Goal: Task Accomplishment & Management: Use online tool/utility

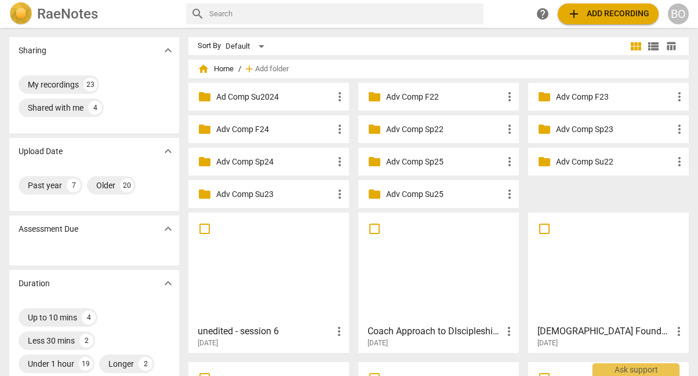
click at [601, 15] on span "add Add recording" at bounding box center [608, 14] width 82 height 14
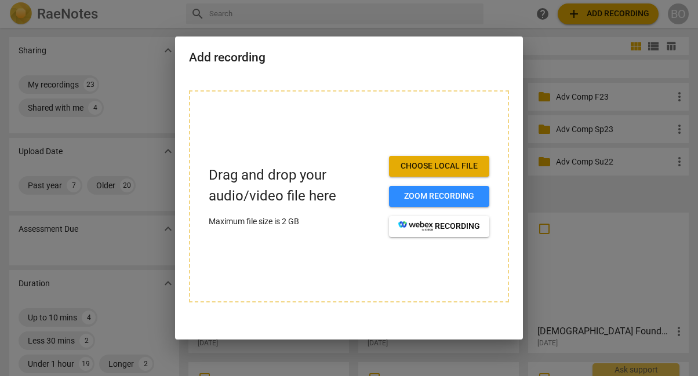
click at [697, 93] on div at bounding box center [349, 188] width 698 height 376
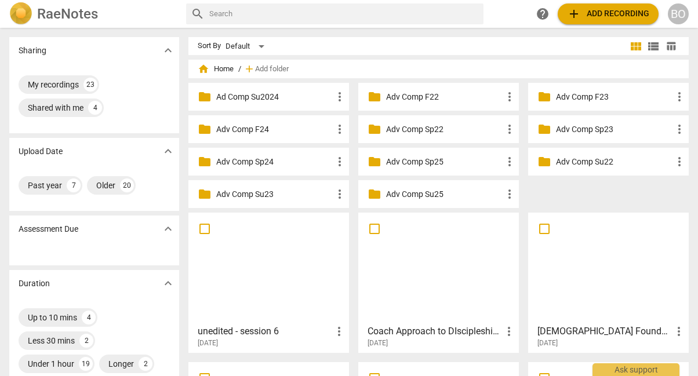
click at [608, 20] on span "add Add recording" at bounding box center [608, 14] width 82 height 14
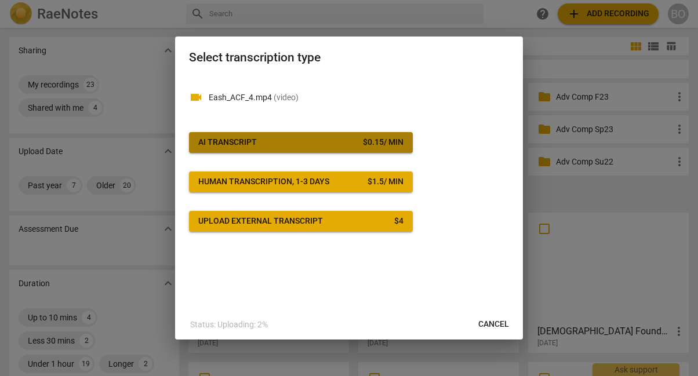
click at [313, 146] on span "AI Transcript $ 0.15 / min" at bounding box center [300, 143] width 205 height 12
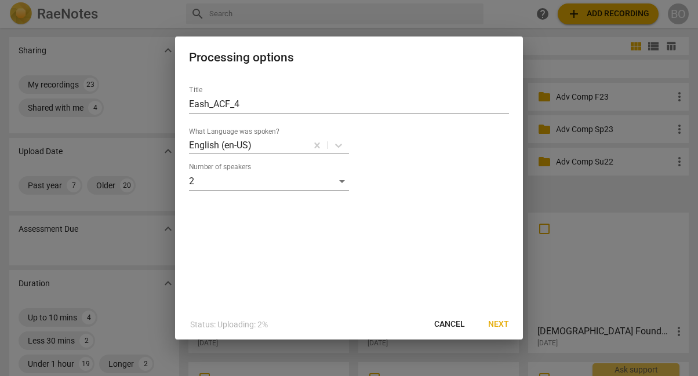
click at [496, 322] on span "Next" at bounding box center [498, 325] width 21 height 12
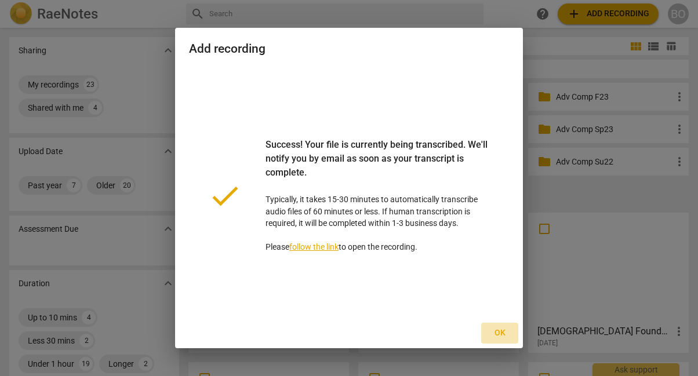
click at [494, 331] on span "Ok" at bounding box center [500, 334] width 19 height 12
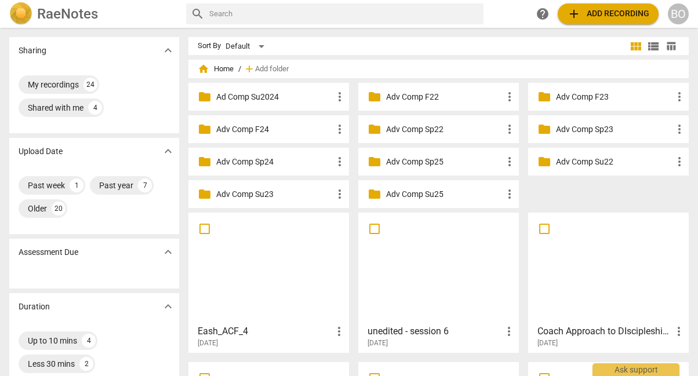
click at [293, 281] on div at bounding box center [269, 268] width 153 height 103
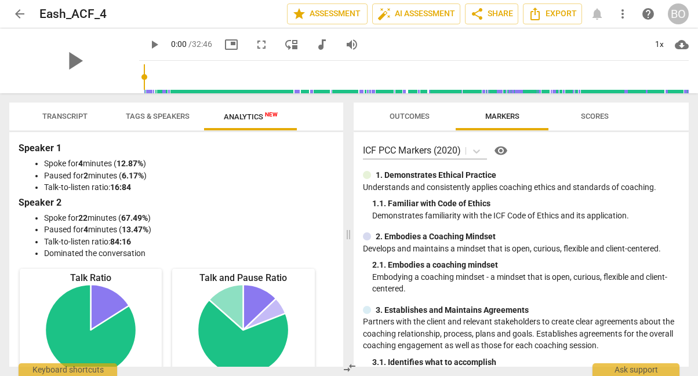
scroll to position [116, 0]
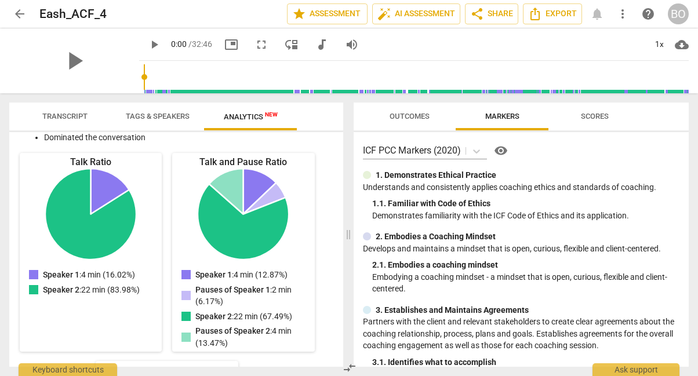
click at [70, 113] on span "Transcript" at bounding box center [64, 116] width 45 height 9
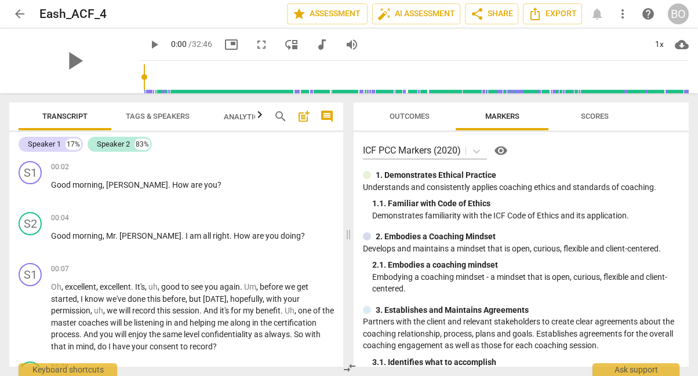
click at [662, 142] on div "ICF PCC Markers (2020) visibility" at bounding box center [521, 151] width 317 height 19
click at [168, 117] on span "Tags & Speakers" at bounding box center [158, 116] width 64 height 9
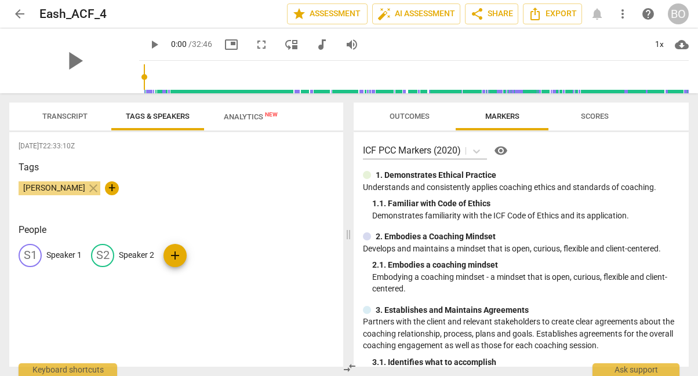
click at [70, 257] on p "Speaker 1" at bounding box center [63, 255] width 35 height 12
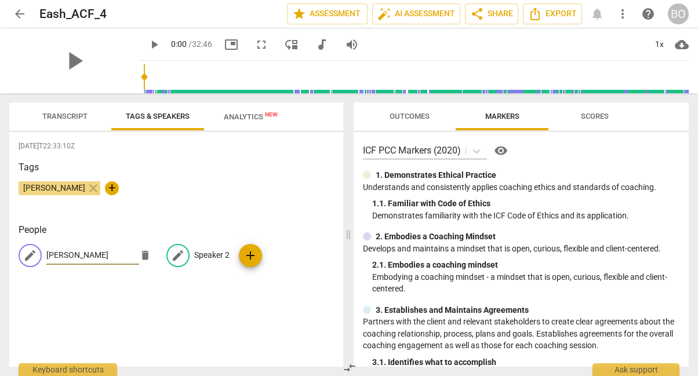
type input "[PERSON_NAME]"
click at [204, 257] on p "Speaker 2" at bounding box center [211, 255] width 35 height 12
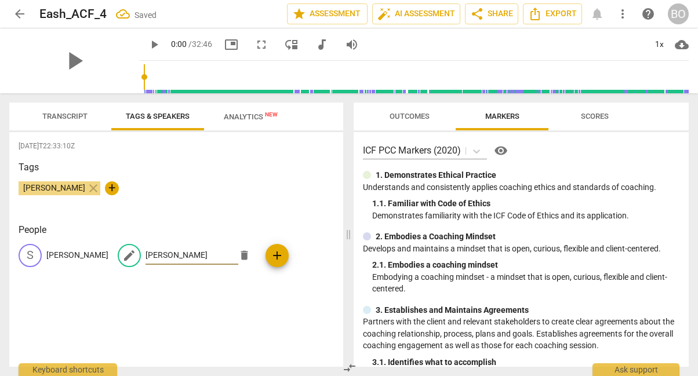
type input "[PERSON_NAME]"
click at [146, 300] on div "[DATE]T22:33:10Z Tags [PERSON_NAME] close + People S [PERSON_NAME] edit [PERSON…" at bounding box center [176, 249] width 334 height 235
click at [65, 113] on span "Transcript" at bounding box center [64, 116] width 45 height 9
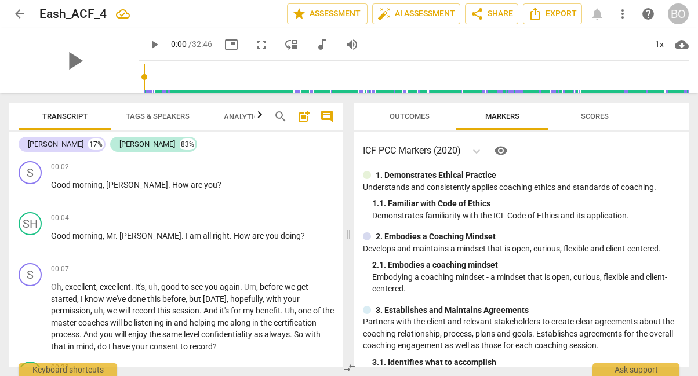
click at [668, 156] on div "ICF PCC Markers (2020) visibility" at bounding box center [521, 151] width 317 height 19
click at [242, 13] on div "Eash_ACF_4 edit" at bounding box center [158, 13] width 238 height 21
click at [26, 17] on span "arrow_back" at bounding box center [20, 14] width 14 height 14
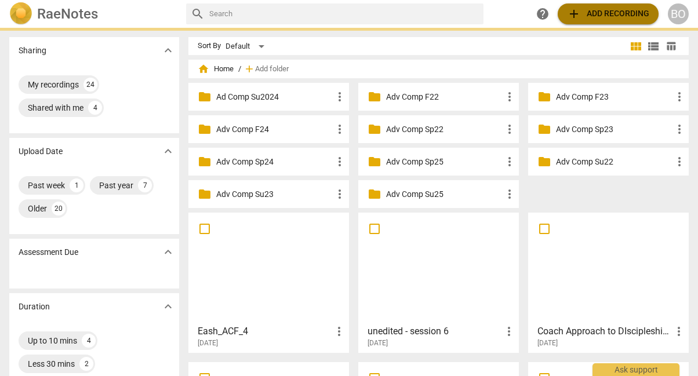
click at [590, 10] on span "add Add recording" at bounding box center [608, 14] width 82 height 14
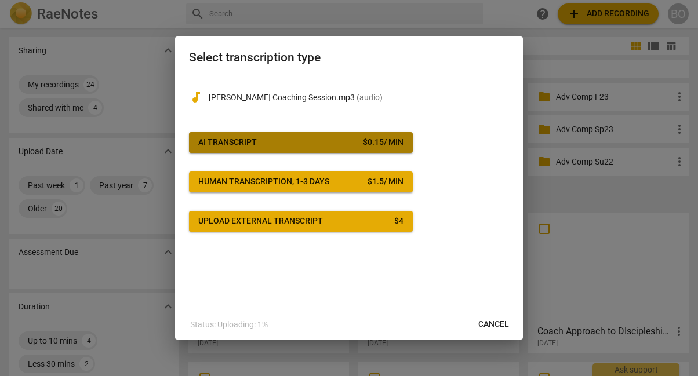
click at [291, 145] on span "AI Transcript $ 0.15 / min" at bounding box center [300, 143] width 205 height 12
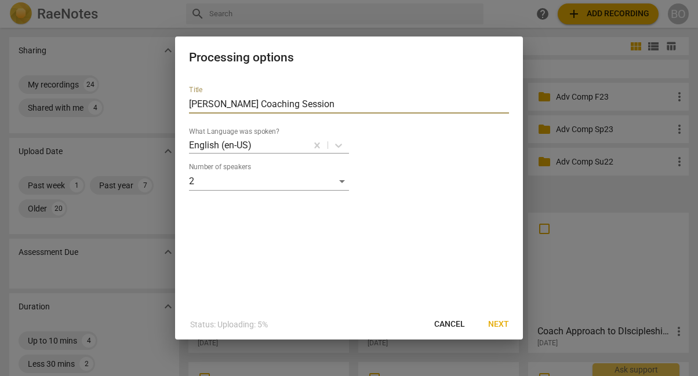
drag, startPoint x: 295, startPoint y: 101, endPoint x: 159, endPoint y: 109, distance: 136.0
click at [159, 109] on div "Processing options Title [PERSON_NAME] Coaching Session What Language was spoke…" at bounding box center [349, 188] width 698 height 376
type input "Khalil session 2"
click at [494, 321] on span "Next" at bounding box center [498, 325] width 21 height 12
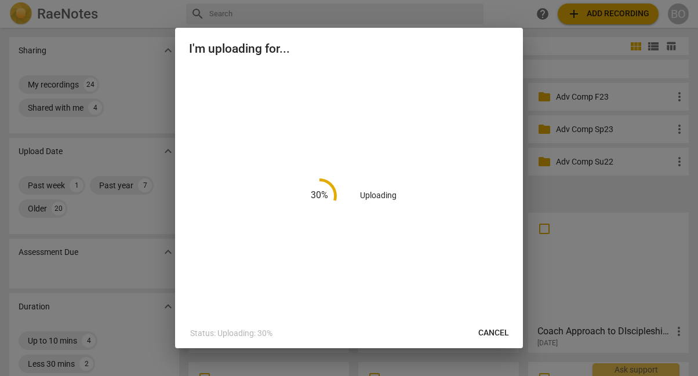
click at [121, 17] on div at bounding box center [349, 188] width 698 height 376
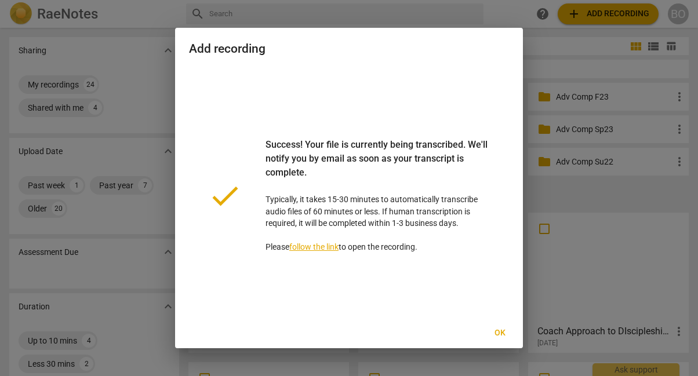
click at [499, 335] on span "Ok" at bounding box center [500, 334] width 19 height 12
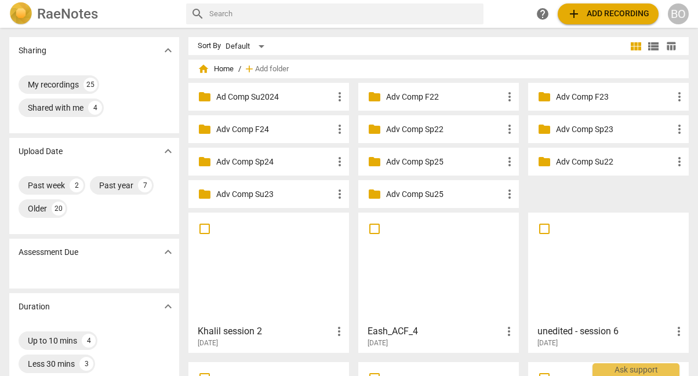
click at [419, 253] on div at bounding box center [438, 268] width 153 height 103
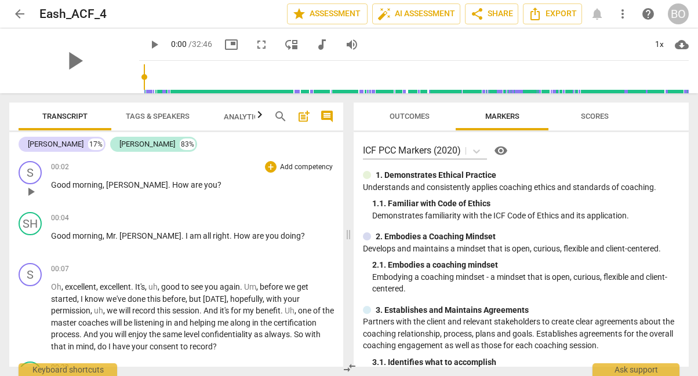
click at [31, 191] on span "play_arrow" at bounding box center [31, 192] width 14 height 14
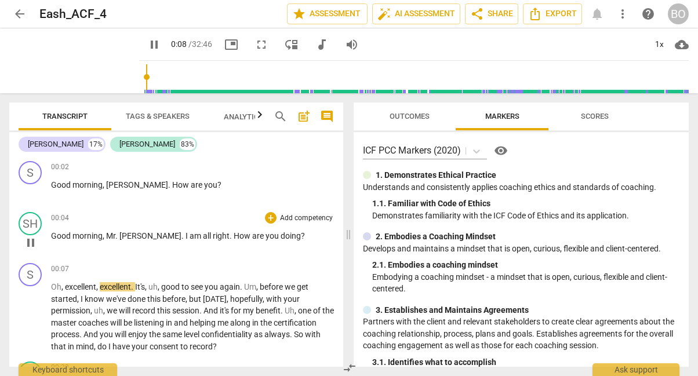
click at [126, 238] on span "[PERSON_NAME]" at bounding box center [150, 235] width 62 height 9
type input "9"
click at [133, 237] on span "Each" at bounding box center [128, 235] width 18 height 9
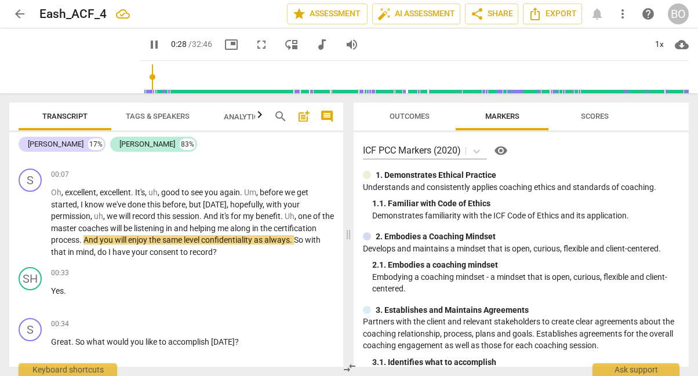
scroll to position [116, 0]
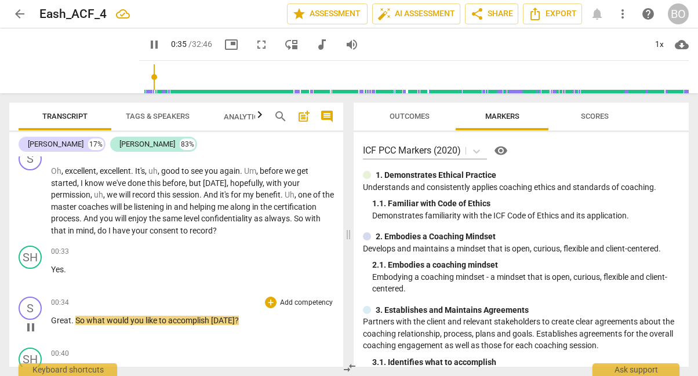
click at [34, 329] on span "pause" at bounding box center [31, 328] width 14 height 14
type input "36"
click at [295, 229] on p "Oh , excellent , excellent . It's , uh , good to see you again . Um , before we…" at bounding box center [192, 200] width 283 height 71
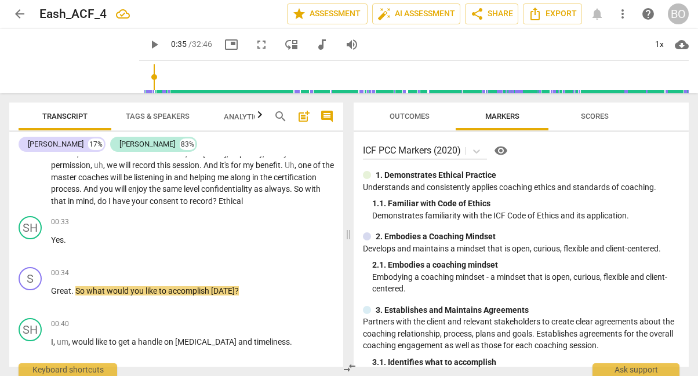
scroll to position [174, 0]
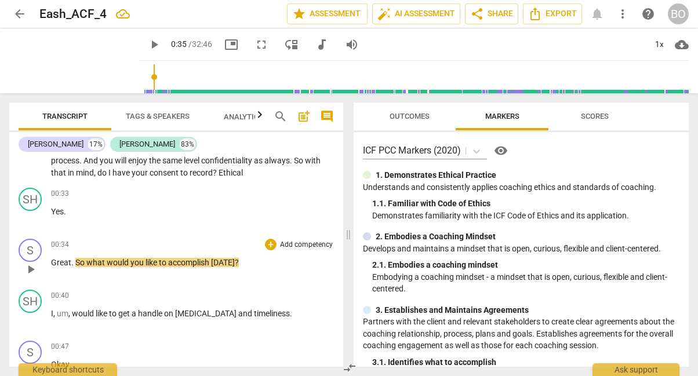
click at [254, 262] on p "Great . So what would you like to accomplish [DATE] ?" at bounding box center [192, 263] width 283 height 12
click at [35, 273] on span "play_arrow" at bounding box center [31, 270] width 14 height 14
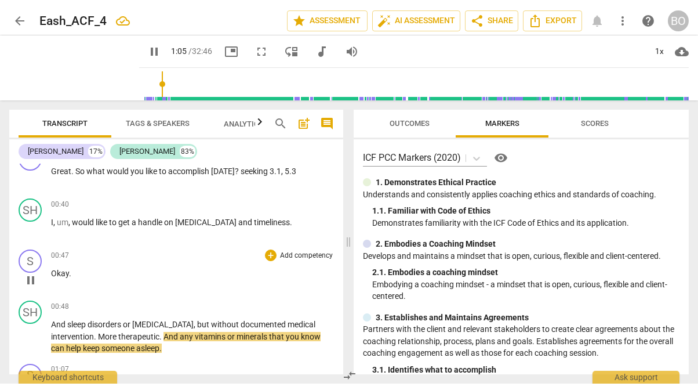
scroll to position [254, 0]
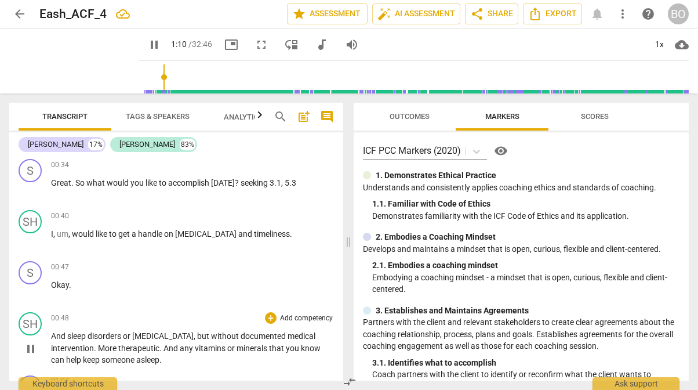
click at [32, 354] on span "pause" at bounding box center [31, 349] width 14 height 14
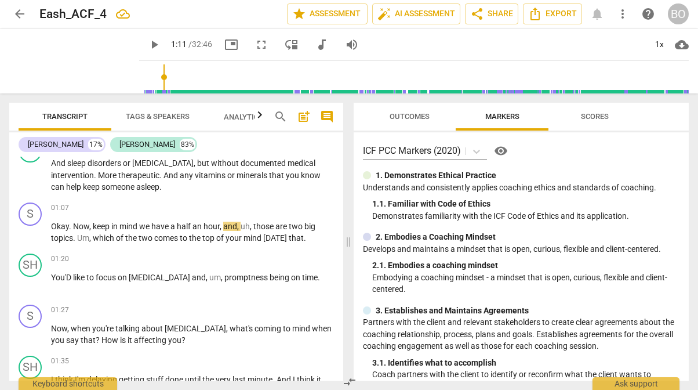
scroll to position [428, 0]
click at [29, 233] on span "play_arrow" at bounding box center [31, 232] width 14 height 14
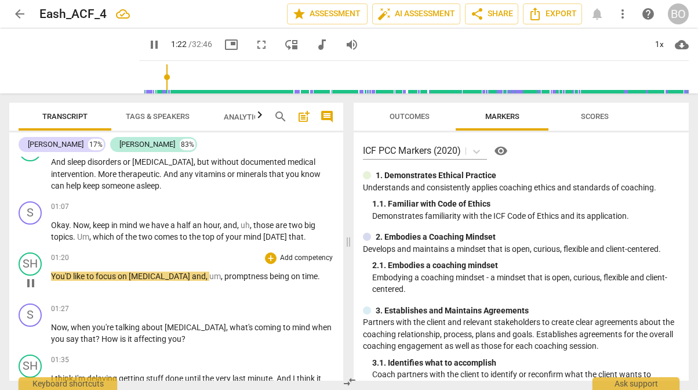
click at [52, 275] on span "You'D" at bounding box center [62, 275] width 22 height 9
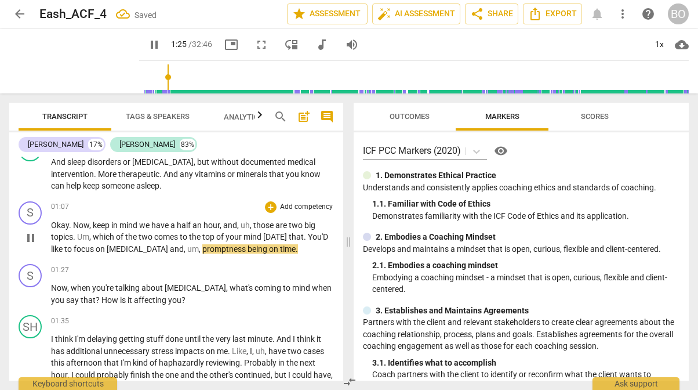
click at [108, 251] on span "[MEDICAL_DATA]" at bounding box center [138, 248] width 63 height 9
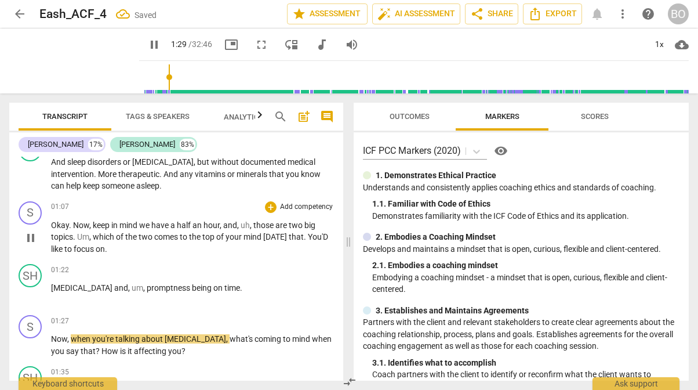
click at [325, 238] on span "You'D" at bounding box center [318, 236] width 20 height 9
type input "90"
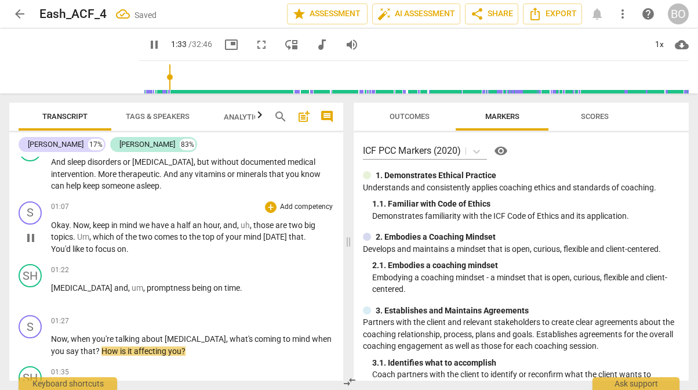
scroll to position [486, 0]
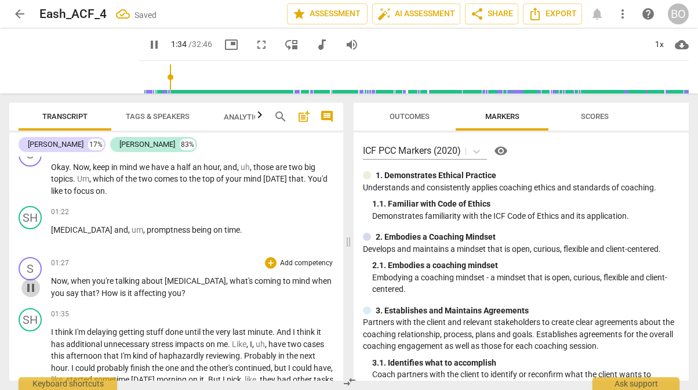
click at [30, 286] on span "pause" at bounding box center [31, 288] width 14 height 14
type input "95"
click at [129, 195] on p "Okay . Now , keep in mind we have a half an hour , and , uh , those are two big…" at bounding box center [192, 179] width 283 height 36
click at [201, 292] on p "Now , when you're talking about [MEDICAL_DATA] , what's coming to mind when you…" at bounding box center [192, 287] width 283 height 24
click at [147, 42] on span "play_arrow" at bounding box center [154, 45] width 14 height 14
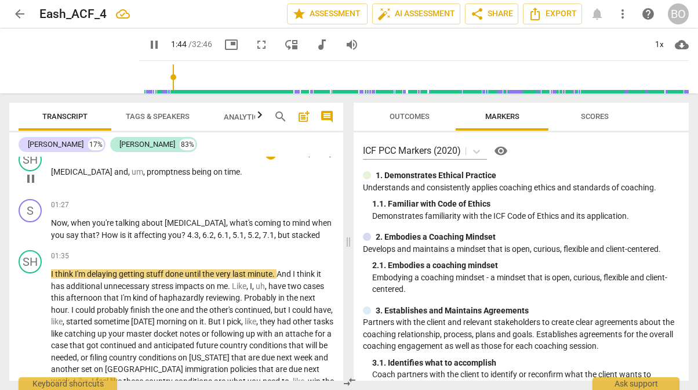
scroll to position [602, 0]
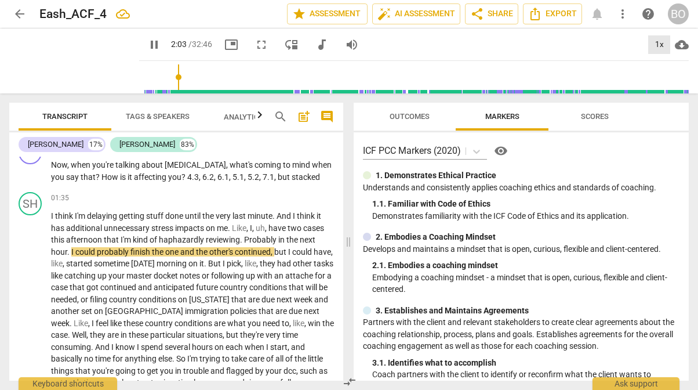
click at [659, 41] on div "1x" at bounding box center [659, 44] width 22 height 19
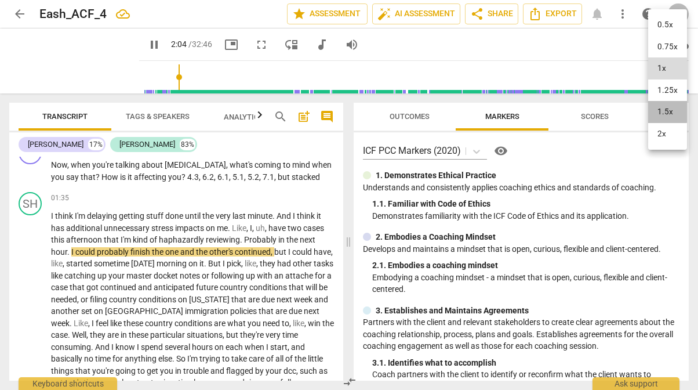
click at [663, 108] on li "1.5x" at bounding box center [667, 112] width 39 height 22
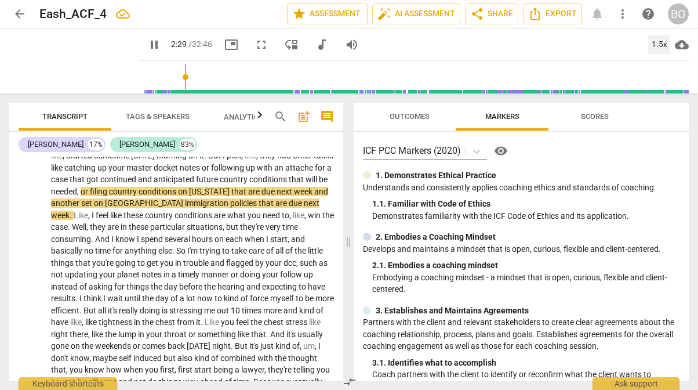
scroll to position [718, 0]
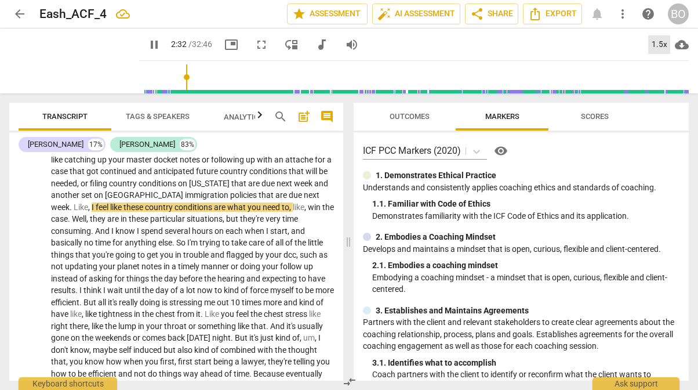
click at [665, 42] on div "1.5x" at bounding box center [659, 44] width 22 height 19
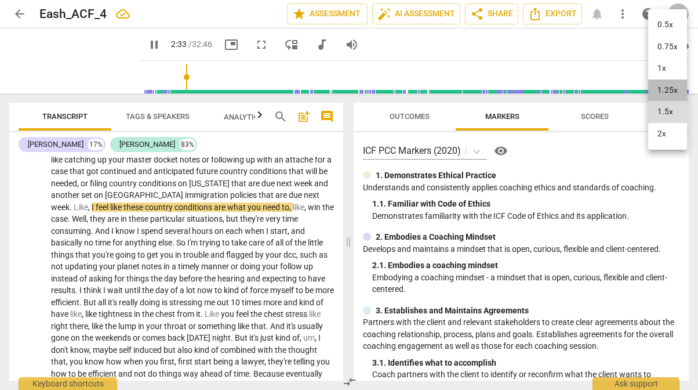
click at [663, 87] on li "1.25x" at bounding box center [667, 90] width 39 height 22
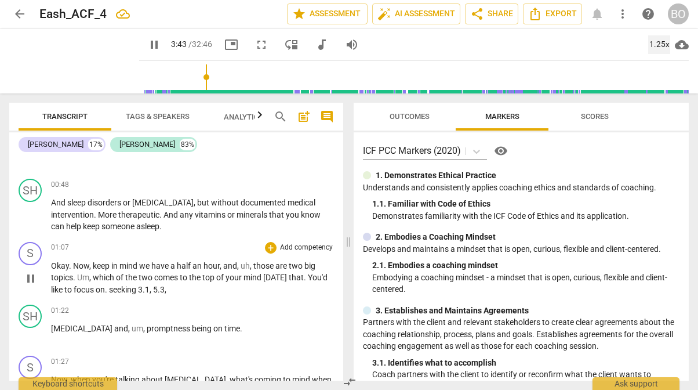
scroll to position [370, 0]
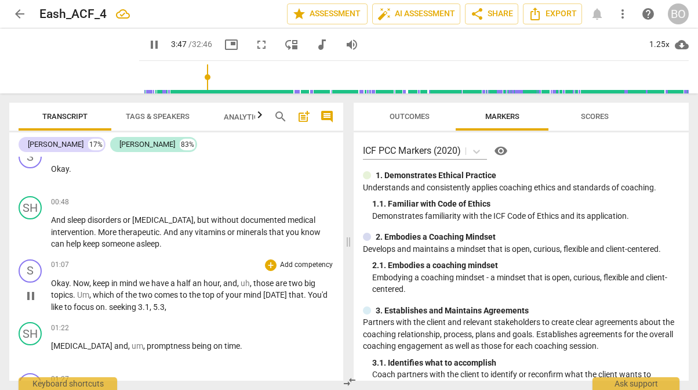
click at [201, 308] on p "Okay . Now , keep in mind we have a half an hour , and , uh , those are two big…" at bounding box center [192, 295] width 283 height 36
type input "229"
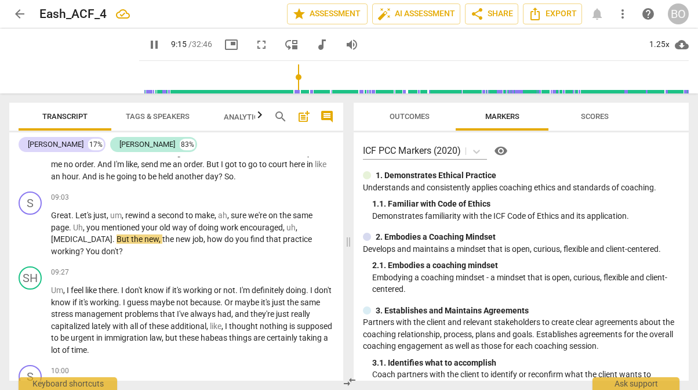
scroll to position [1744, 0]
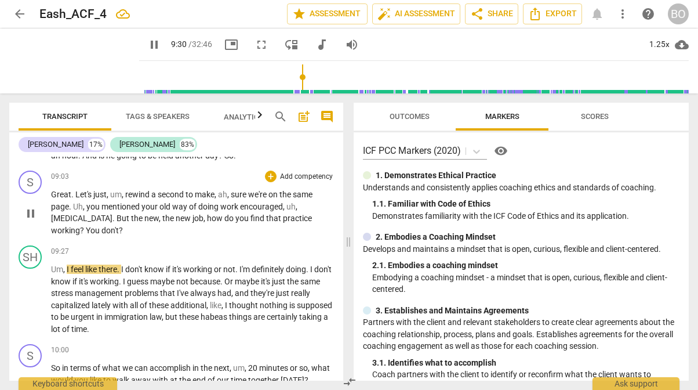
click at [87, 235] on span "You" at bounding box center [94, 230] width 16 height 9
type input "572"
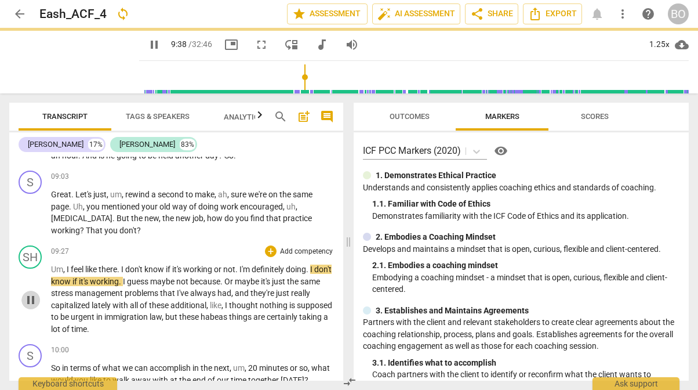
click at [34, 307] on span "pause" at bounding box center [31, 300] width 14 height 14
type input "579"
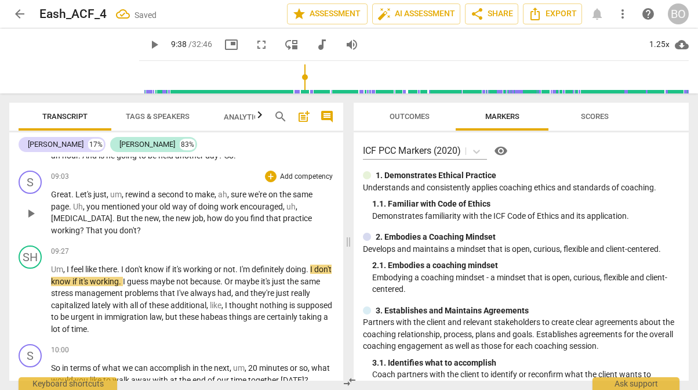
click at [159, 236] on p "Great . Let's just , um , rewind a second to make , ah , sure we're on the same…" at bounding box center [192, 212] width 283 height 48
click at [206, 236] on p "Great . Let's just , um , rewind a second to make , ah , sure we're on the same…" at bounding box center [192, 212] width 283 height 48
click at [245, 236] on p "Great . Let's just , um , rewind a second to make , ah , sure we're on the same…" at bounding box center [192, 212] width 283 height 48
click at [76, 274] on span "feel" at bounding box center [78, 268] width 14 height 9
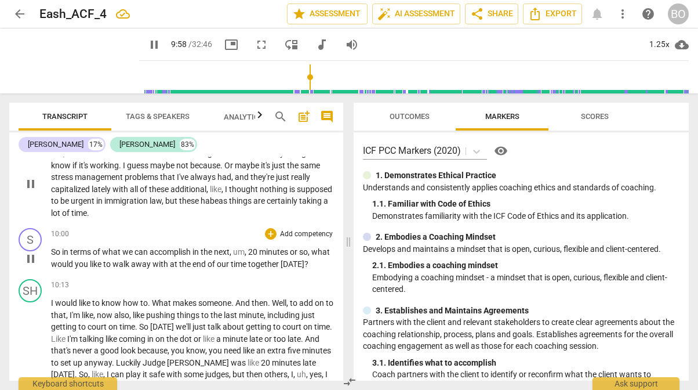
scroll to position [1918, 0]
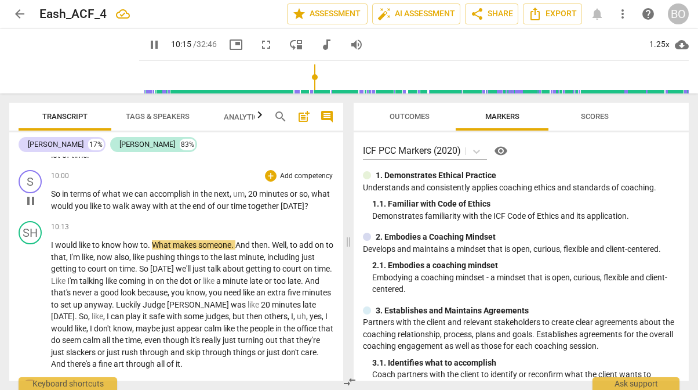
click at [329, 212] on p "So in terms of what we can accomplish in the next , um , 20 minutes or so , wha…" at bounding box center [192, 200] width 283 height 24
type input "617"
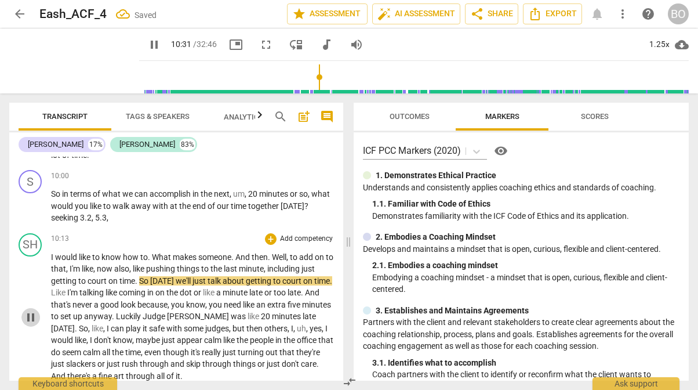
click at [34, 324] on span "pause" at bounding box center [31, 317] width 14 height 14
type input "632"
click at [121, 224] on p "So in terms of what we can accomplish in the next , um , 20 minutes or so , wha…" at bounding box center [192, 206] width 283 height 36
click at [172, 262] on span "What" at bounding box center [162, 256] width 21 height 9
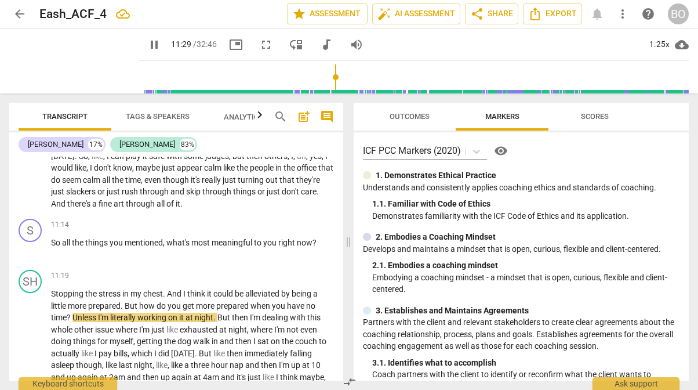
scroll to position [2092, 0]
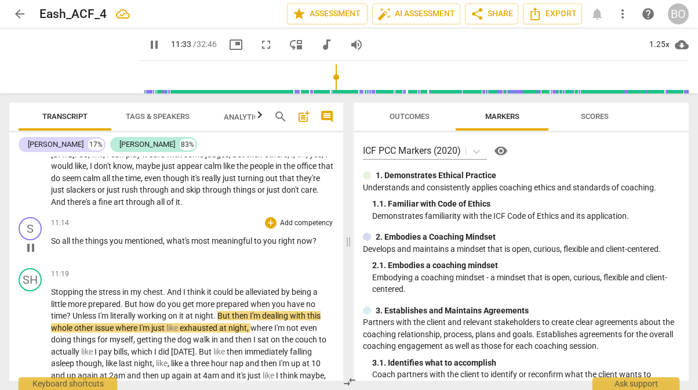
click at [29, 255] on span "pause" at bounding box center [31, 248] width 14 height 14
type input "693"
click at [325, 247] on p "So all the things you mentioned , what's most meaningful to you right now ?" at bounding box center [192, 241] width 283 height 12
click at [318, 245] on span "3.3" at bounding box center [324, 240] width 12 height 9
click at [132, 320] on span "literally" at bounding box center [123, 315] width 27 height 9
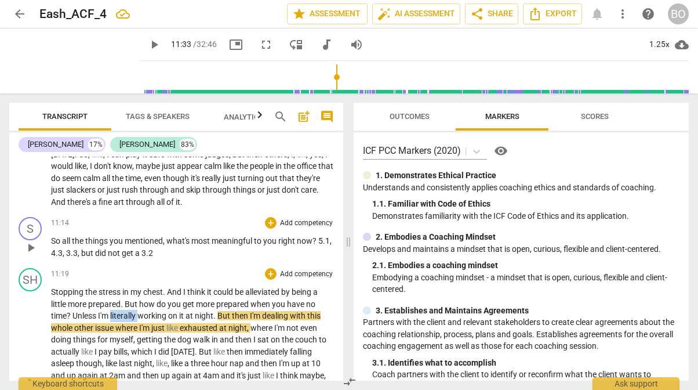
click at [132, 320] on span "literally" at bounding box center [123, 315] width 27 height 9
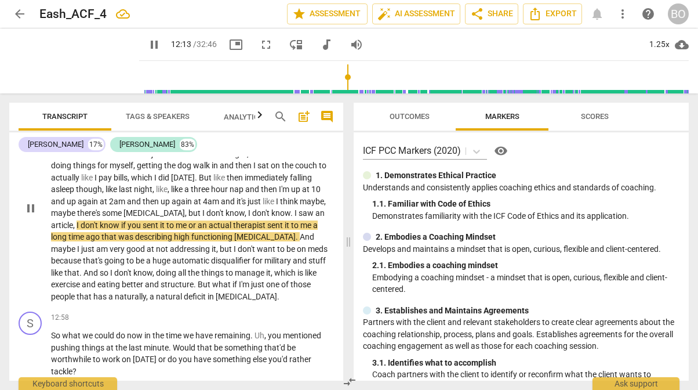
scroll to position [2324, 0]
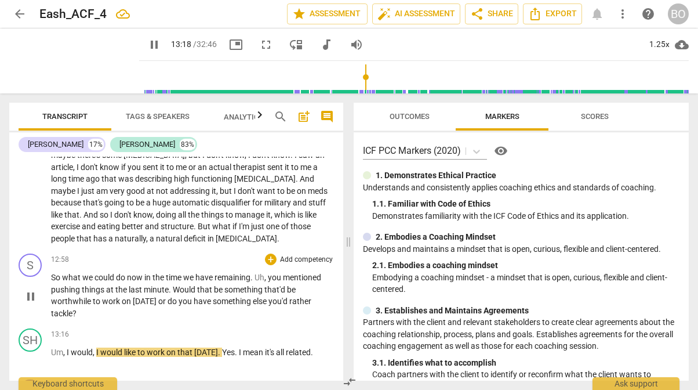
click at [27, 303] on span "pause" at bounding box center [31, 296] width 14 height 14
type input "799"
click at [126, 319] on p "So what we could do now in the time we have remaining . Uh , you mentioned push…" at bounding box center [192, 295] width 283 height 48
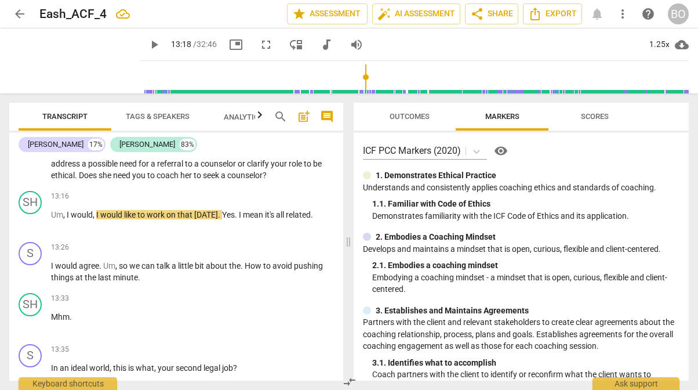
scroll to position [2498, 0]
click at [21, 232] on div "SH play_arrow pause" at bounding box center [35, 211] width 32 height 42
click at [33, 228] on span "play_arrow" at bounding box center [31, 221] width 14 height 14
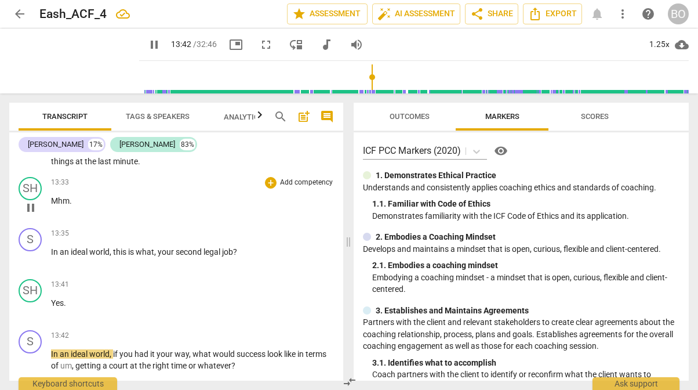
scroll to position [2614, 0]
click at [31, 214] on span "pause" at bounding box center [31, 207] width 14 height 14
type input "836"
click at [166, 167] on p "I would agree . Um , so we can talk a little bit about the . How to avoid pushi…" at bounding box center [192, 155] width 283 height 24
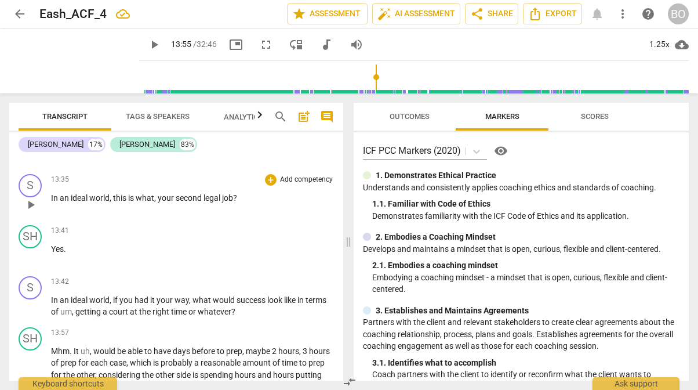
scroll to position [2672, 0]
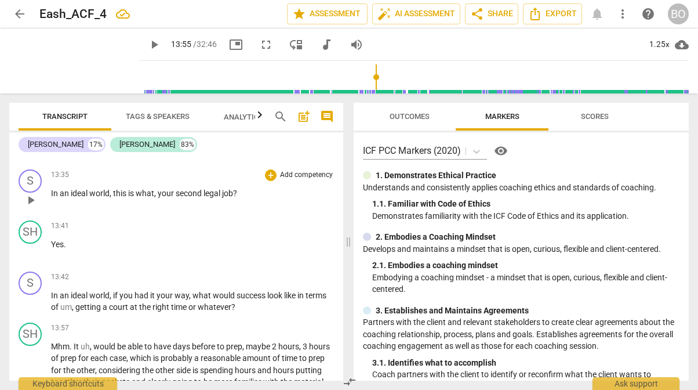
click at [256, 211] on div "13:35 + Add competency keyboard_arrow_right In an ideal world , this is what , …" at bounding box center [192, 190] width 283 height 42
click at [260, 200] on p "In an ideal world , this is what , your second legal job ?" at bounding box center [192, 193] width 283 height 12
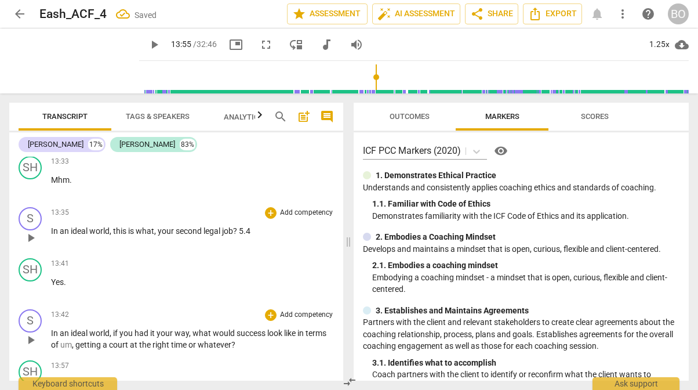
scroll to position [2614, 0]
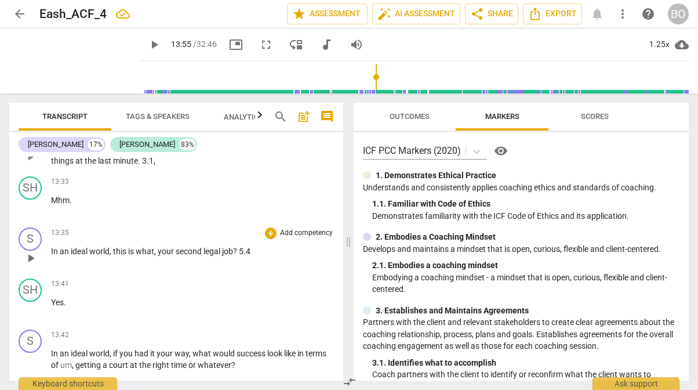
click at [169, 167] on p "I would agree . Um , so we can talk a little bit about the . How to avoid pushi…" at bounding box center [192, 155] width 283 height 24
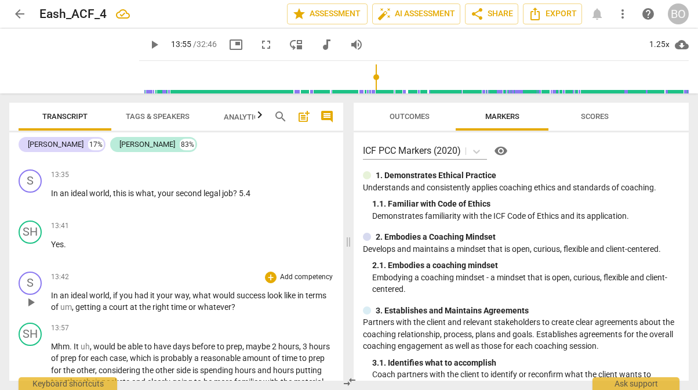
click at [256, 313] on p "In an ideal world , if you had it your way , what would success look like in te…" at bounding box center [192, 301] width 283 height 24
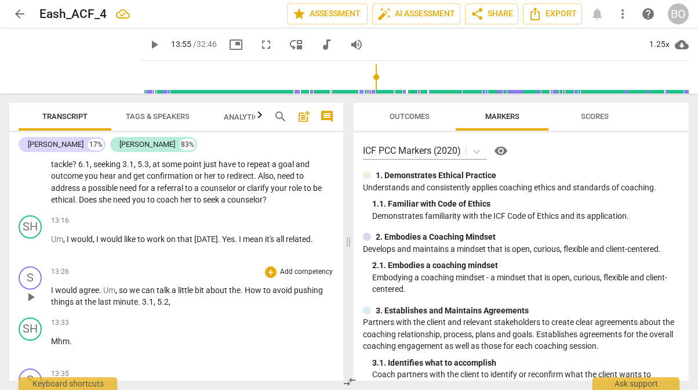
scroll to position [2440, 0]
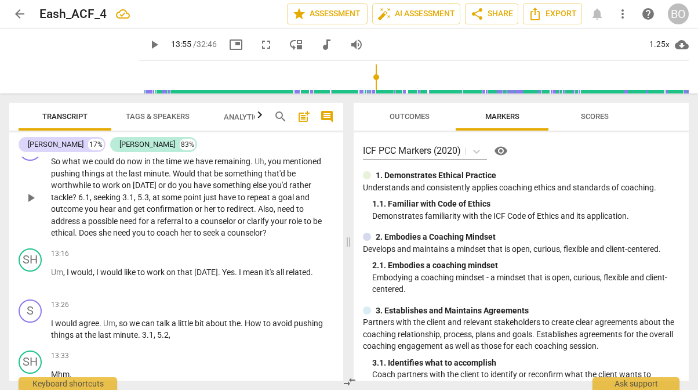
click at [93, 202] on span "seeking" at bounding box center [107, 197] width 29 height 9
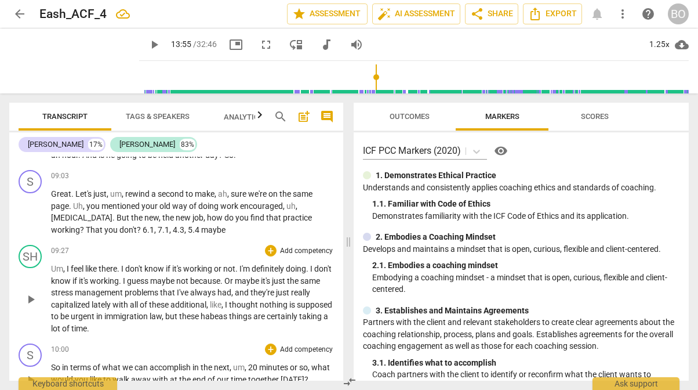
scroll to position [1744, 0]
click at [158, 235] on span "7.1" at bounding box center [164, 230] width 12 height 9
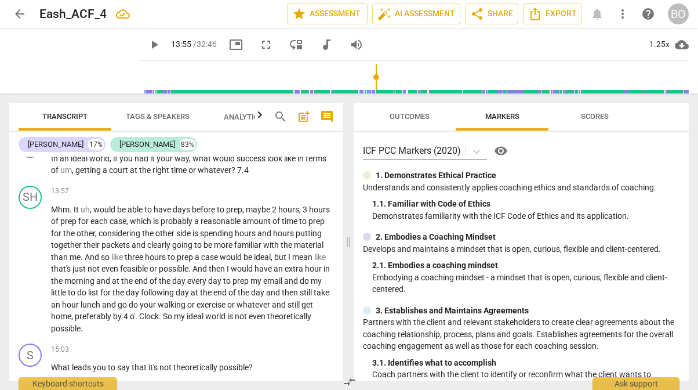
scroll to position [2788, 0]
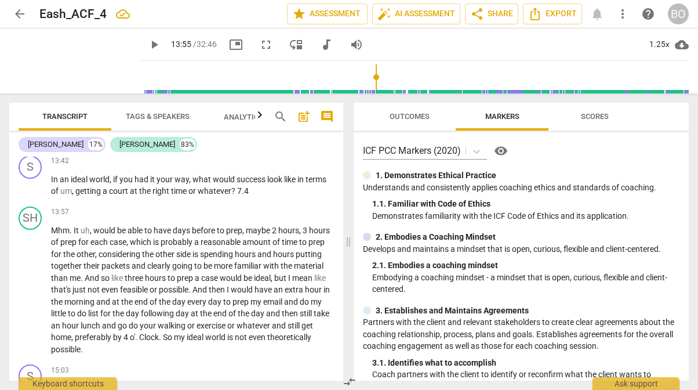
click at [147, 44] on span "play_arrow" at bounding box center [154, 45] width 14 height 14
click at [107, 195] on span "a" at bounding box center [106, 190] width 6 height 9
type input "843"
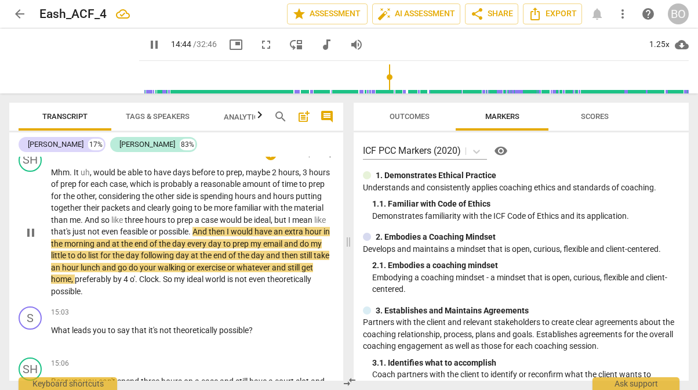
scroll to position [2904, 0]
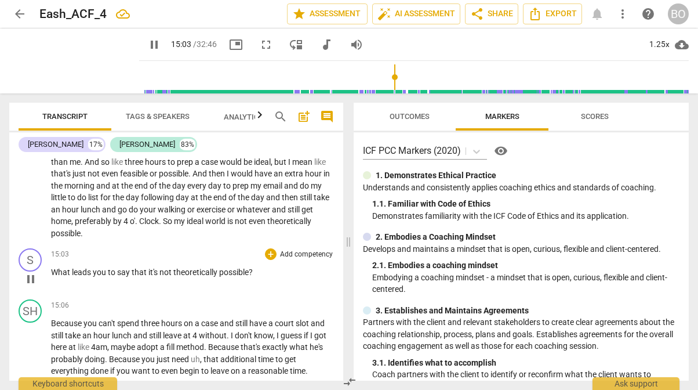
click at [272, 278] on p "What leads you to say that it's not theoretically possible ?" at bounding box center [192, 272] width 283 height 12
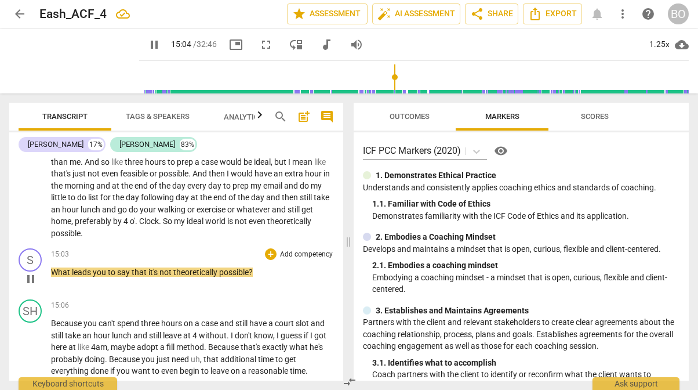
type input "904"
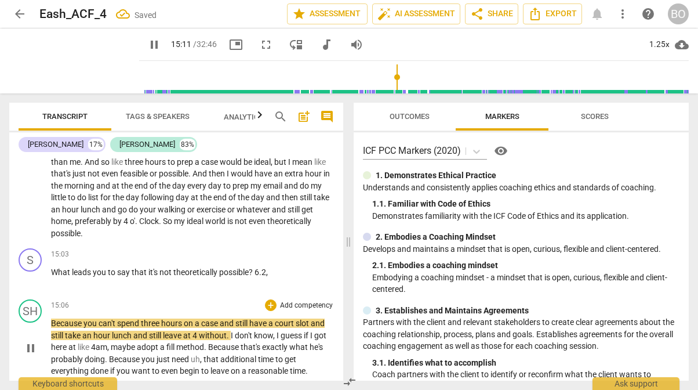
click at [34, 355] on span "pause" at bounding box center [31, 348] width 14 height 14
type input "912"
click at [281, 278] on p "What leads you to say that it's not theoretically possible ? 6.2 ," at bounding box center [192, 272] width 283 height 12
click at [147, 42] on span "play_arrow" at bounding box center [154, 45] width 14 height 14
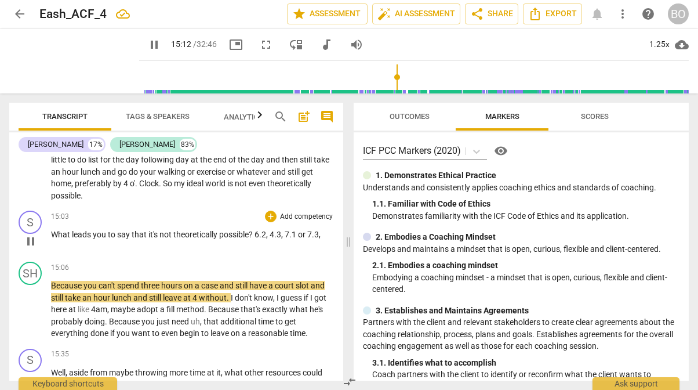
scroll to position [2962, 0]
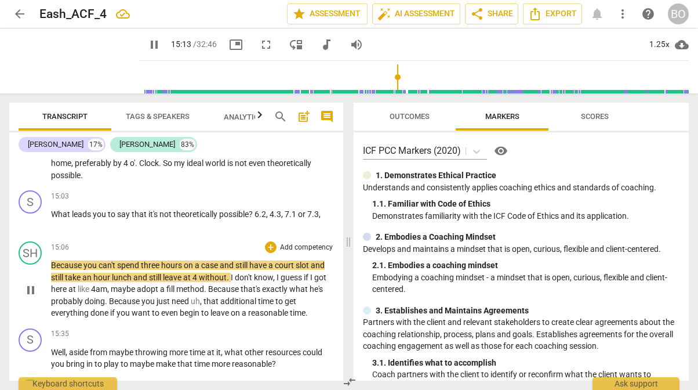
click at [61, 270] on span "Because" at bounding box center [67, 264] width 32 height 9
click at [62, 270] on span "Because" at bounding box center [67, 264] width 32 height 9
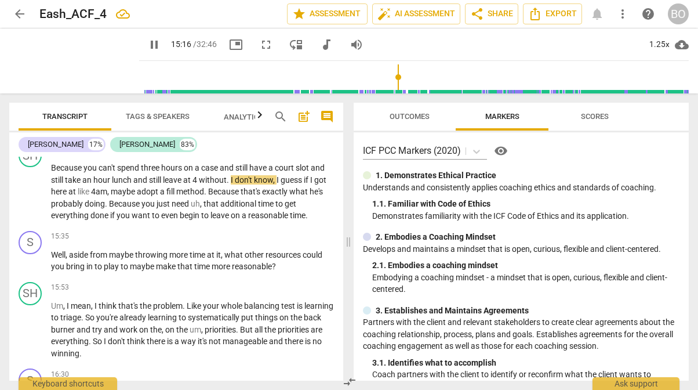
scroll to position [3078, 0]
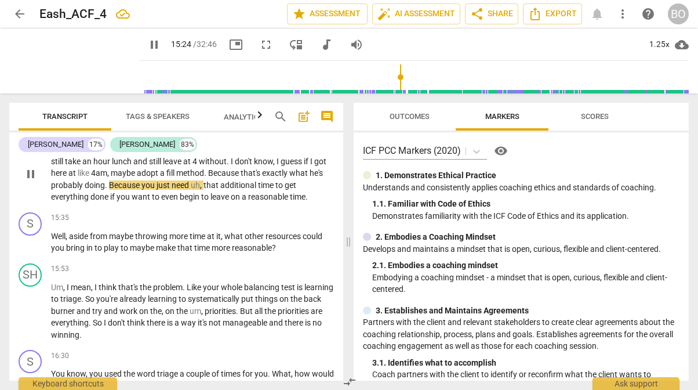
click at [169, 177] on span "fill" at bounding box center [171, 172] width 10 height 9
type input "926"
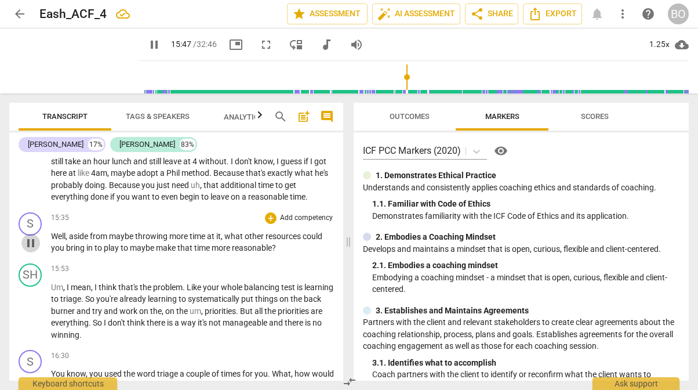
click at [35, 250] on span "pause" at bounding box center [31, 243] width 14 height 14
type input "947"
click at [296, 254] on p "Well , aside from maybe throwing more time at it , what other resources could y…" at bounding box center [192, 242] width 283 height 24
click at [300, 254] on p "Well , aside from maybe throwing more time at it , what other resources could y…" at bounding box center [192, 242] width 283 height 24
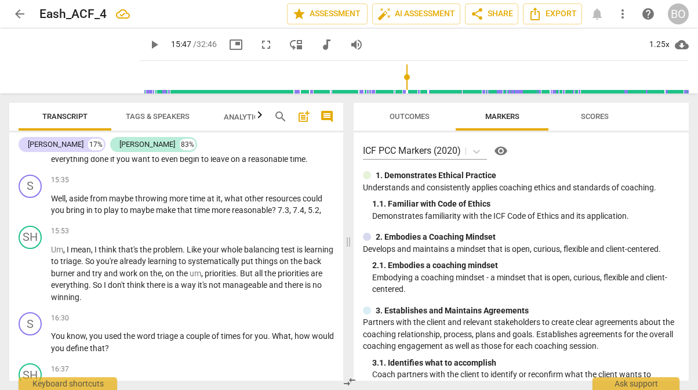
scroll to position [3136, 0]
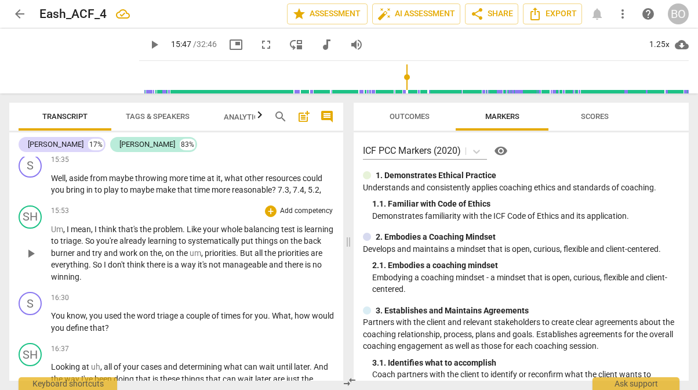
click at [27, 260] on span "play_arrow" at bounding box center [31, 253] width 14 height 14
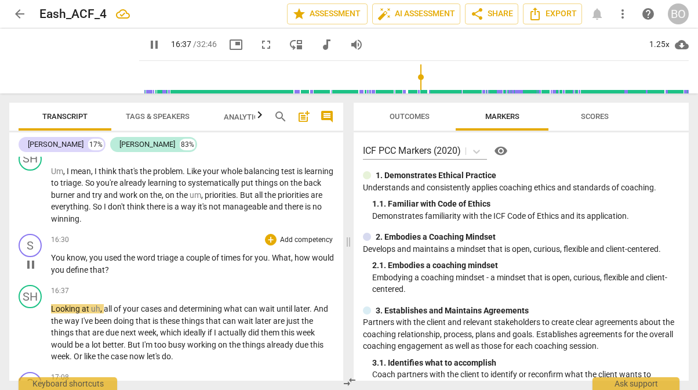
click at [30, 271] on span "pause" at bounding box center [31, 264] width 14 height 14
type input "998"
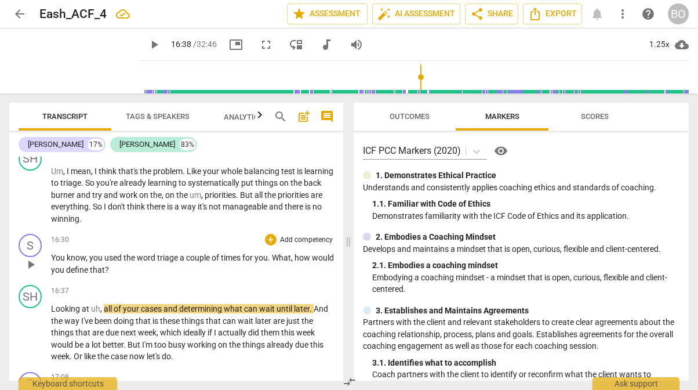
click at [151, 275] on p "You know , you used the word triage a couple of times for you . What , how woul…" at bounding box center [192, 264] width 283 height 24
click at [153, 245] on div "16:30 + Add competency keyboard_arrow_right" at bounding box center [192, 240] width 283 height 12
click at [147, 48] on span "play_arrow" at bounding box center [154, 45] width 14 height 14
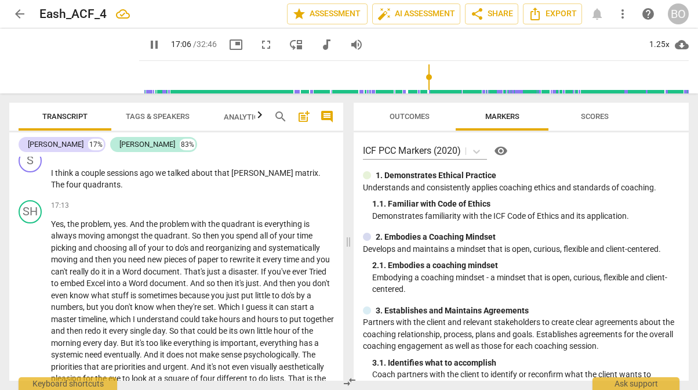
scroll to position [3426, 0]
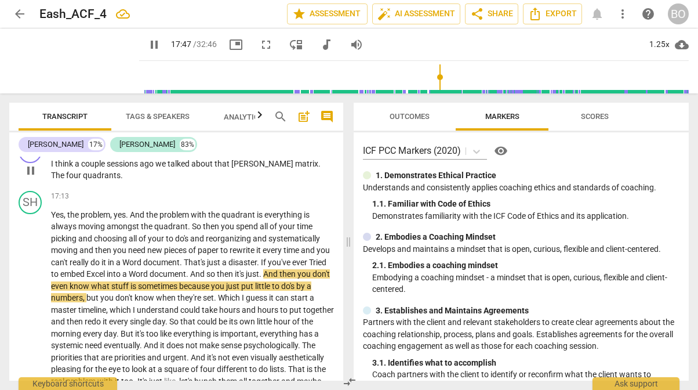
click at [129, 182] on p "I think a couple sessions ago we talked about that Eisenhower matrix . The four…" at bounding box center [192, 170] width 283 height 24
type input "1069"
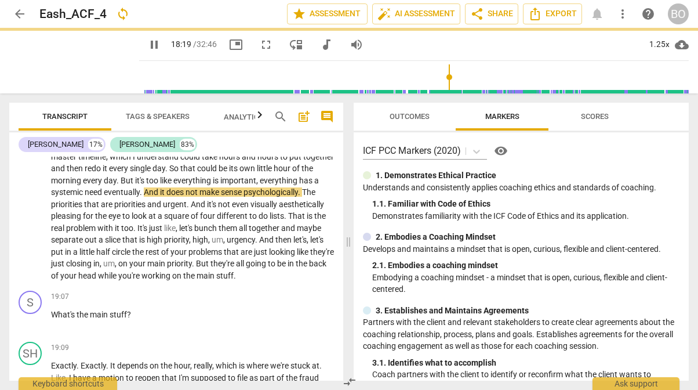
scroll to position [3600, 0]
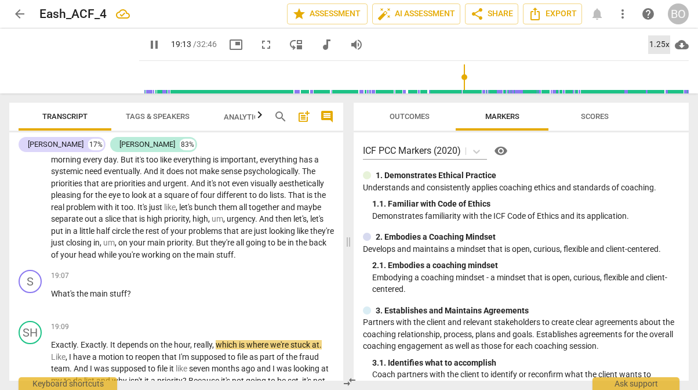
click at [660, 45] on div "1.25x" at bounding box center [659, 44] width 22 height 19
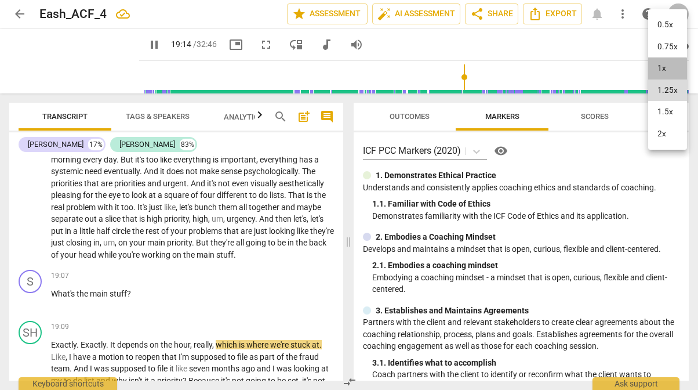
click at [661, 69] on li "1x" at bounding box center [667, 68] width 39 height 22
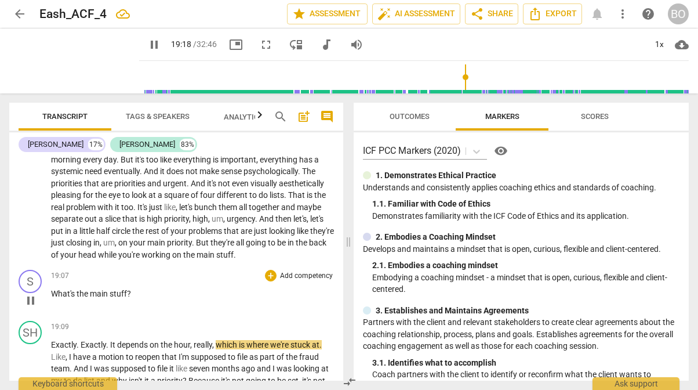
click at [153, 300] on p "What's the main stuff ?" at bounding box center [192, 294] width 283 height 12
type input "1160"
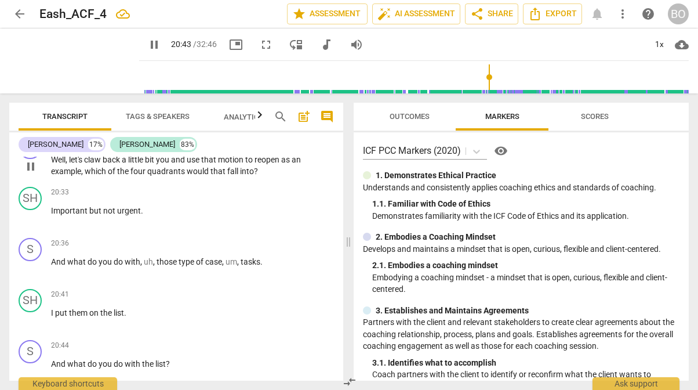
scroll to position [3988, 0]
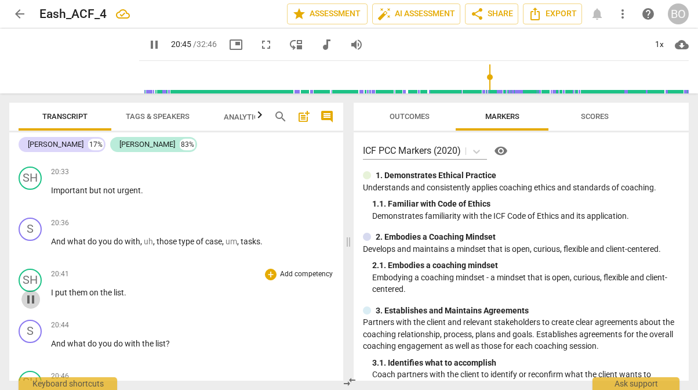
click at [33, 306] on span "pause" at bounding box center [31, 299] width 14 height 14
type input "1246"
click at [280, 157] on p "Well , let's claw back a little bit you and use that motion to reopen as an exa…" at bounding box center [192, 145] width 283 height 24
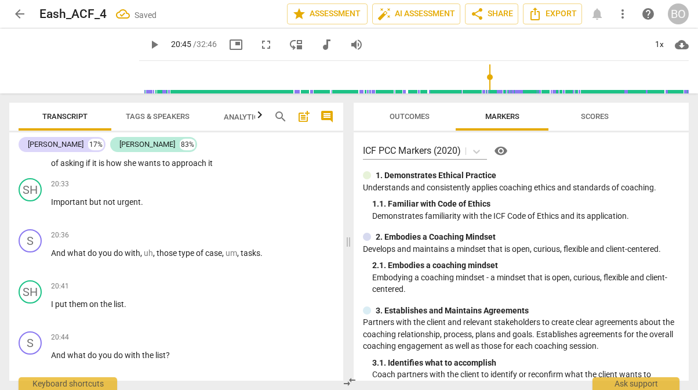
click at [260, 168] on span "? taking lead instead of asking if it is how she wants to approach it" at bounding box center [189, 156] width 277 height 21
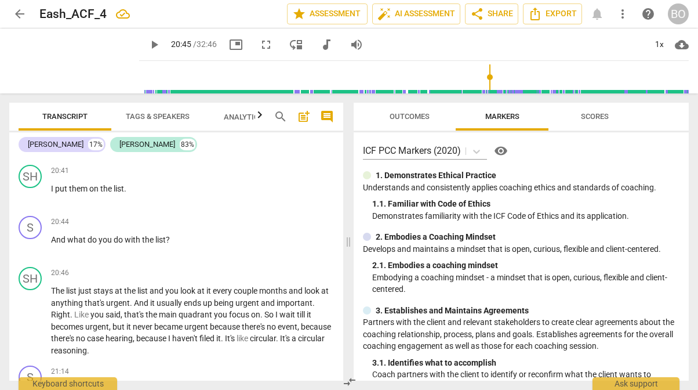
scroll to position [4104, 0]
click at [184, 245] on p "And what do you do with the list ?" at bounding box center [192, 239] width 283 height 12
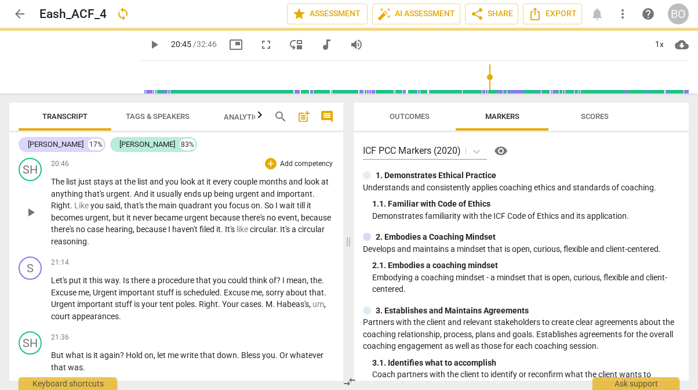
scroll to position [4220, 0]
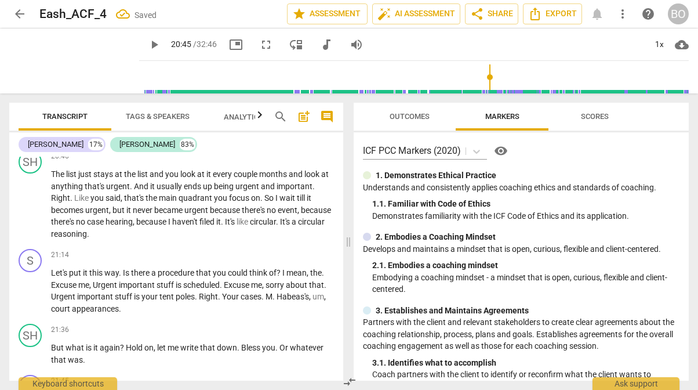
click at [147, 45] on span "play_arrow" at bounding box center [154, 45] width 14 height 14
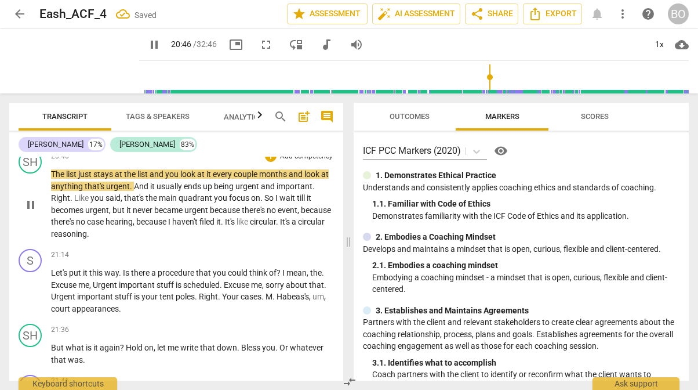
click at [61, 179] on span "The" at bounding box center [58, 173] width 15 height 9
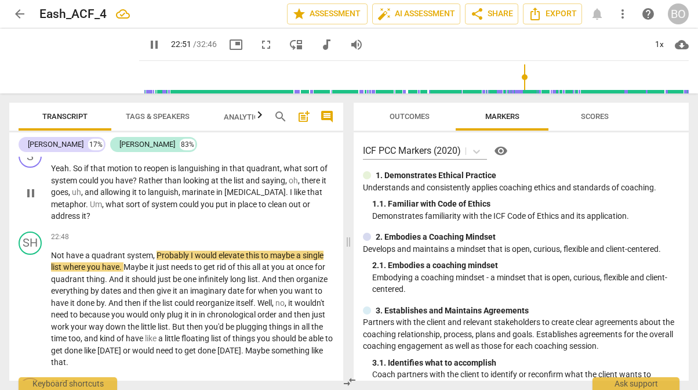
scroll to position [4916, 0]
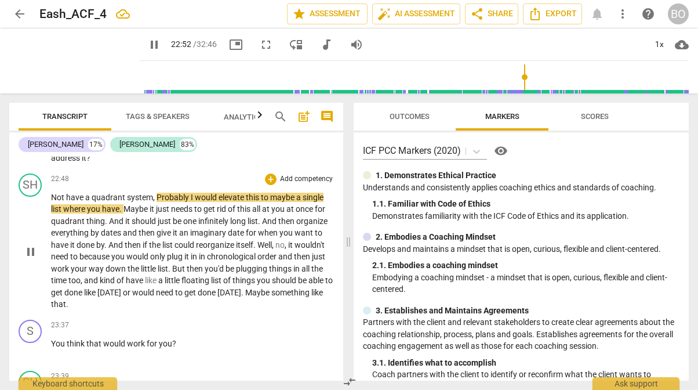
click at [30, 259] on span "pause" at bounding box center [31, 252] width 14 height 14
type input "1373"
click at [112, 164] on p "Yeah . So if that motion to reopen is languishing in that quadrant , what sort …" at bounding box center [192, 134] width 283 height 60
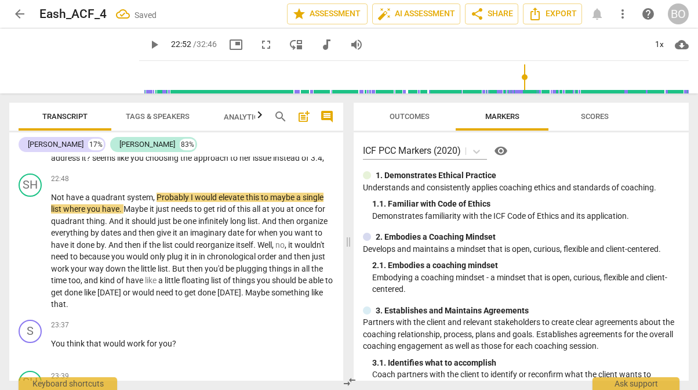
click at [331, 169] on div "S play_arrow pause 22:18 + Add competency keyboard_arrow_right Yeah . So if tha…" at bounding box center [176, 125] width 334 height 87
click at [328, 164] on p "Yeah . So if that motion to reopen is languishing in that quadrant , what sort …" at bounding box center [192, 134] width 283 height 60
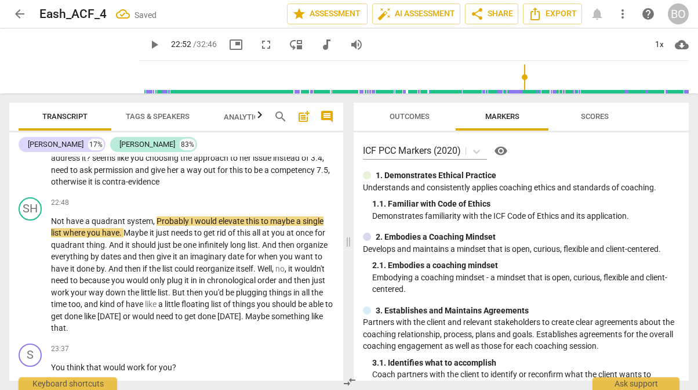
click at [183, 188] on p "Yeah . So if that motion to reopen is languishing in that quadrant , what sort …" at bounding box center [192, 146] width 283 height 84
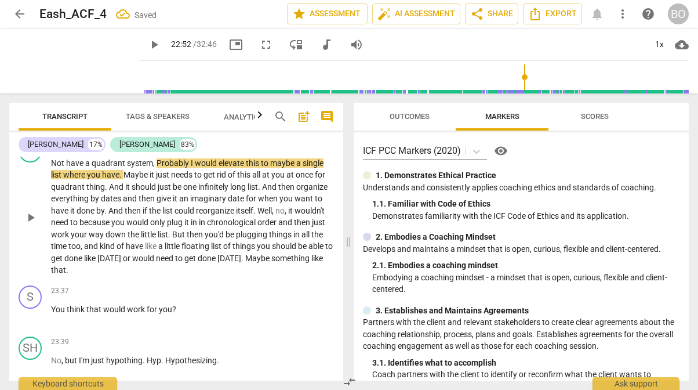
click at [27, 224] on span "play_arrow" at bounding box center [31, 218] width 14 height 14
click at [55, 168] on span "Not" at bounding box center [58, 162] width 15 height 9
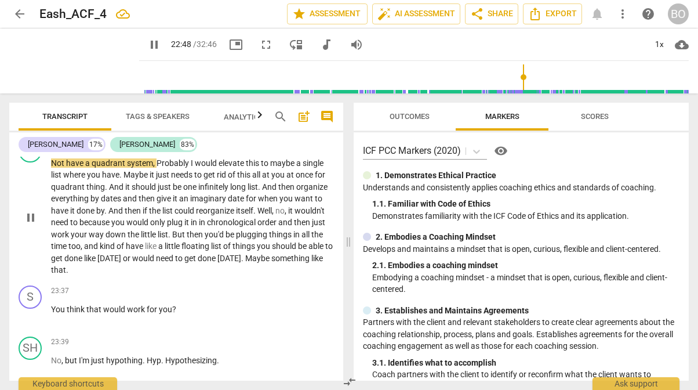
click at [63, 168] on span "Not" at bounding box center [58, 162] width 15 height 9
type input "1370"
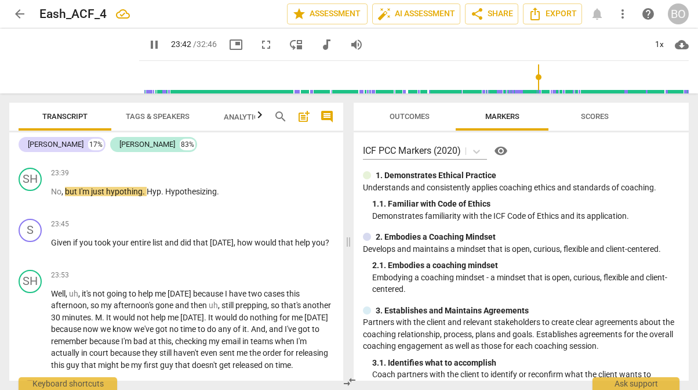
scroll to position [5148, 0]
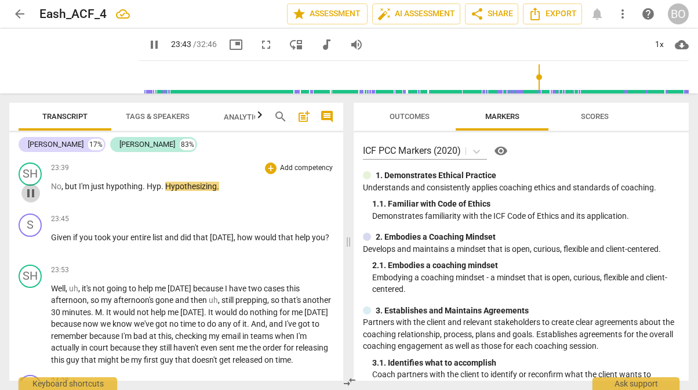
click at [27, 200] on span "pause" at bounding box center [31, 193] width 14 height 14
type input "1424"
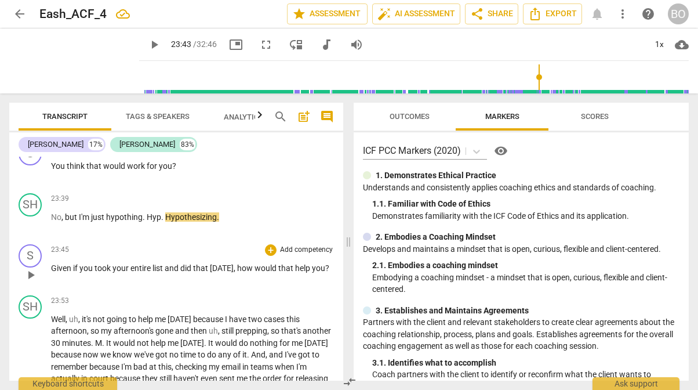
scroll to position [5090, 0]
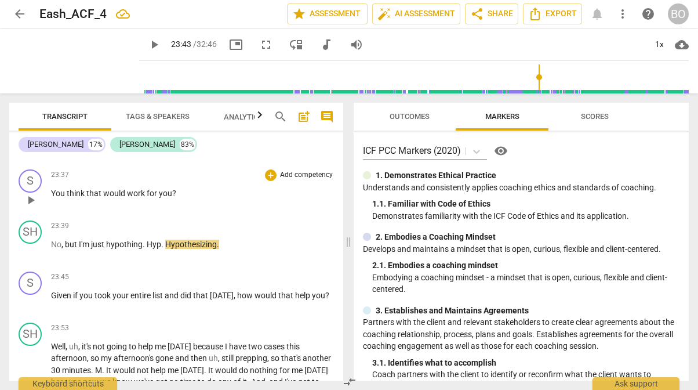
click at [204, 200] on p "You think that would work for you ?" at bounding box center [192, 193] width 283 height 12
click at [147, 46] on span "play_arrow" at bounding box center [154, 45] width 14 height 14
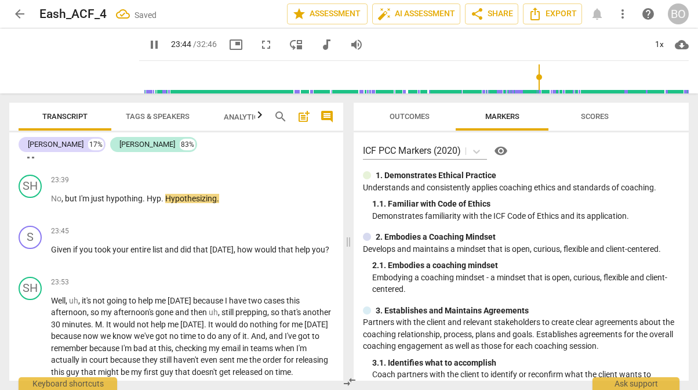
scroll to position [5206, 0]
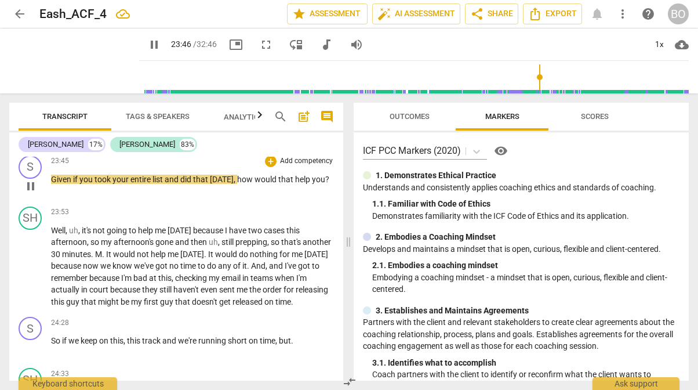
click at [51, 184] on span "Given" at bounding box center [62, 179] width 22 height 9
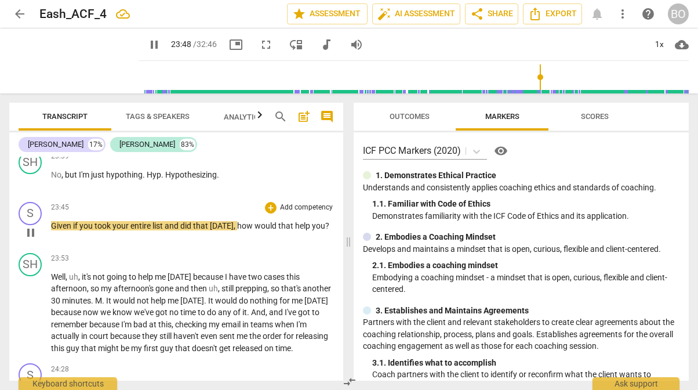
scroll to position [5148, 0]
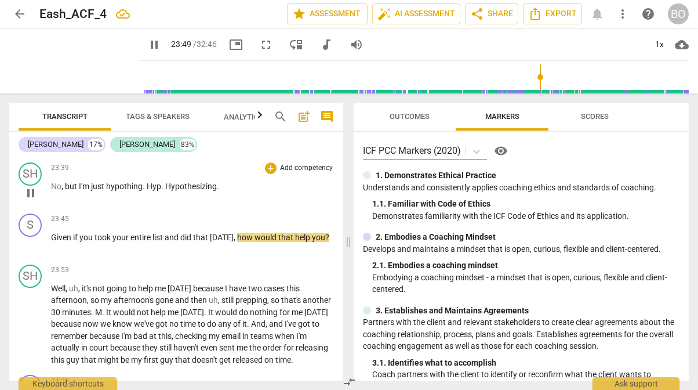
click at [216, 191] on span "Hypothesizing" at bounding box center [191, 186] width 52 height 9
type input "1430"
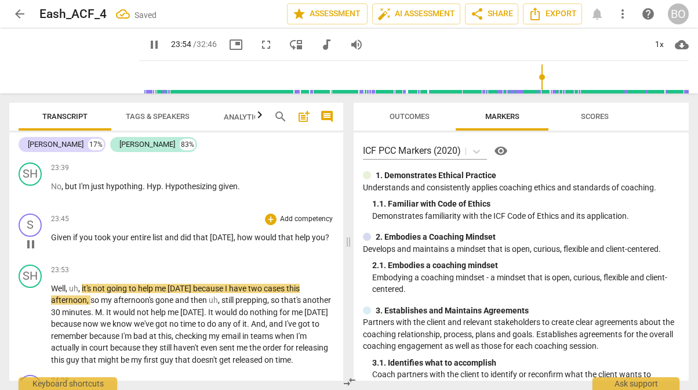
click at [74, 242] on span "if" at bounding box center [76, 237] width 6 height 9
type input "1435"
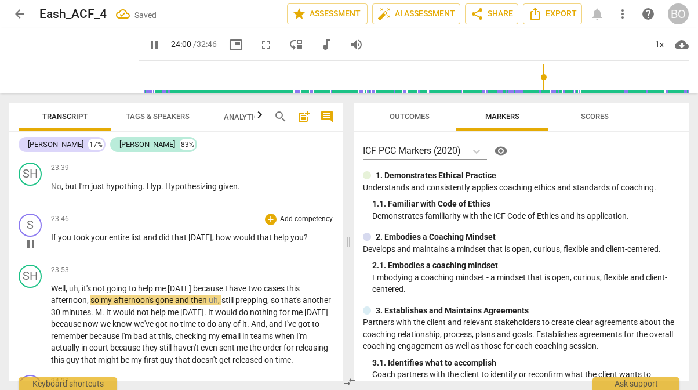
click at [318, 244] on p "If you took your entire list and did that [DATE] , how would that help you ?" at bounding box center [192, 237] width 283 height 12
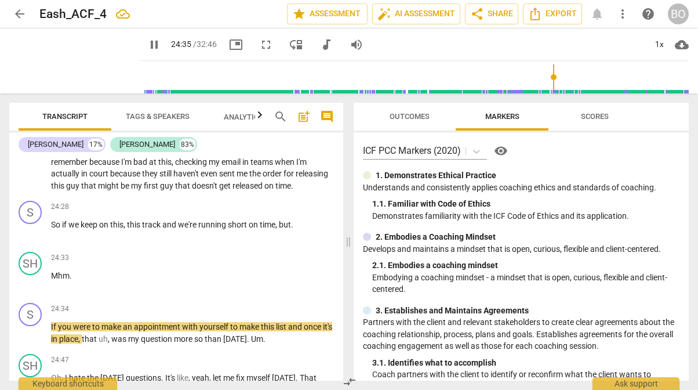
scroll to position [5380, 0]
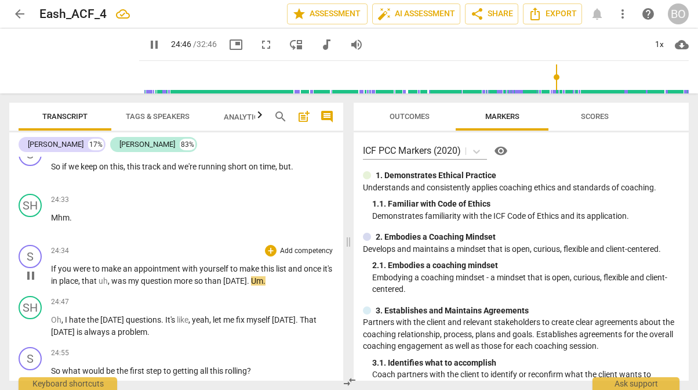
click at [78, 285] on span "place" at bounding box center [68, 280] width 19 height 9
click at [82, 285] on span "," at bounding box center [79, 280] width 3 height 9
type input "1482"
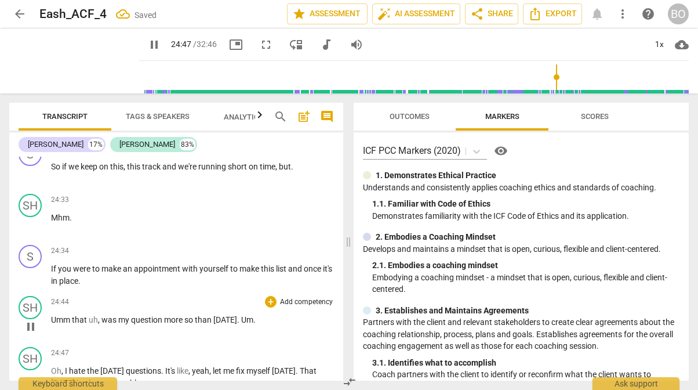
click at [72, 324] on span "that" at bounding box center [80, 319] width 17 height 9
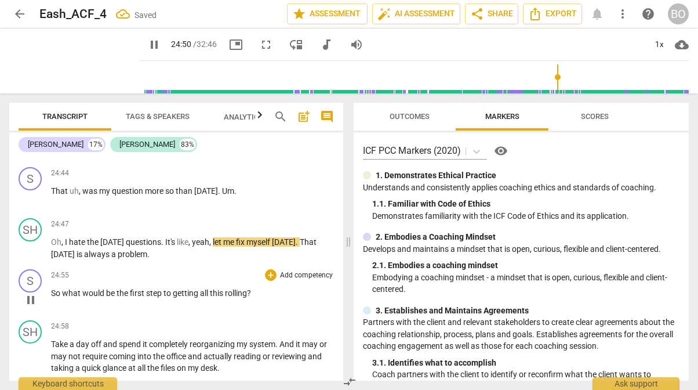
scroll to position [5502, 0]
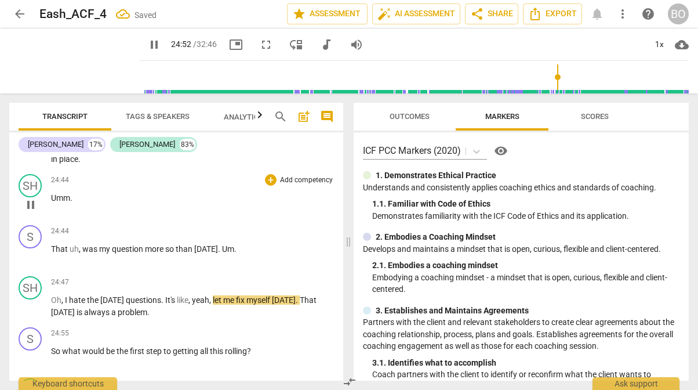
click at [72, 202] on span "." at bounding box center [71, 197] width 2 height 9
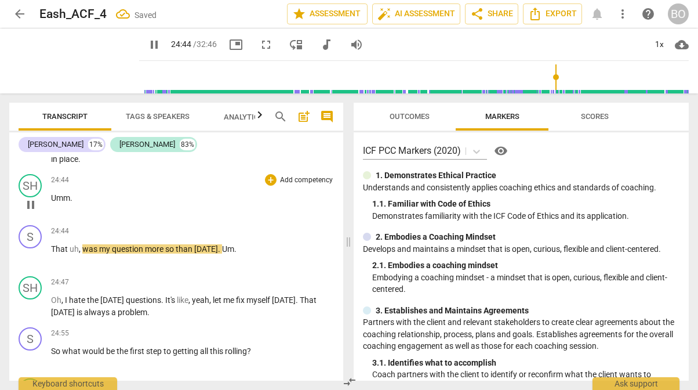
click at [38, 212] on span "pause" at bounding box center [31, 205] width 14 height 14
type input "1485"
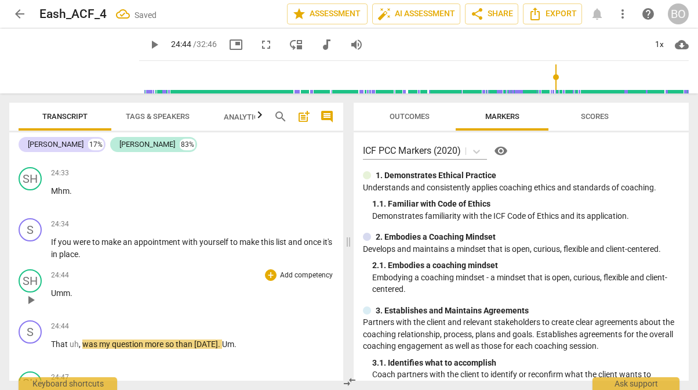
scroll to position [5386, 0]
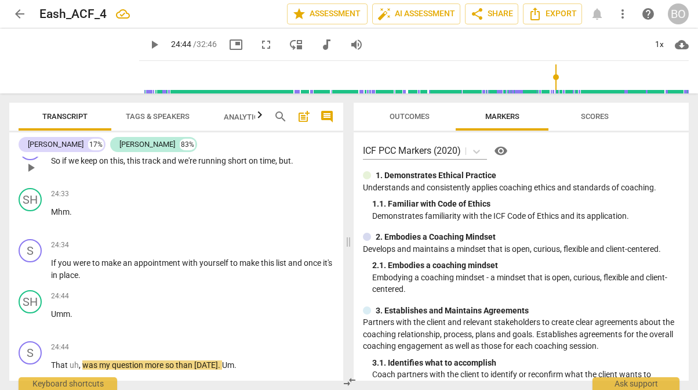
click at [307, 167] on p "So if we keep on this , this track and we're running short on time , but ." at bounding box center [192, 161] width 283 height 12
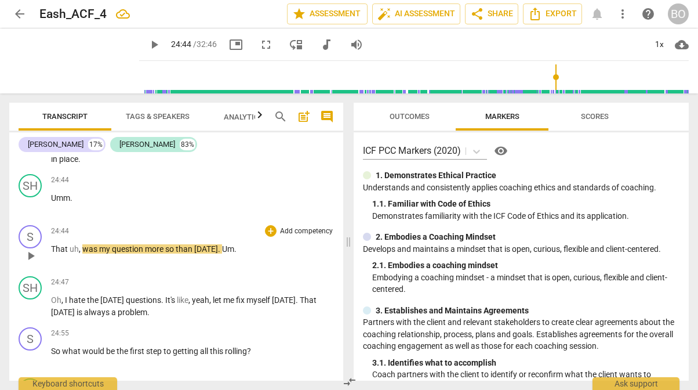
scroll to position [5560, 0]
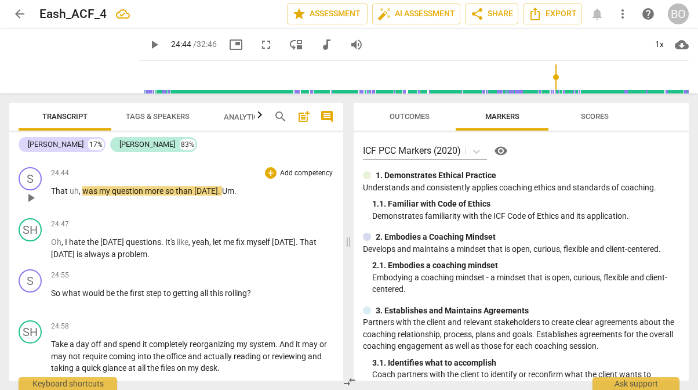
click at [69, 195] on span "That" at bounding box center [60, 190] width 19 height 9
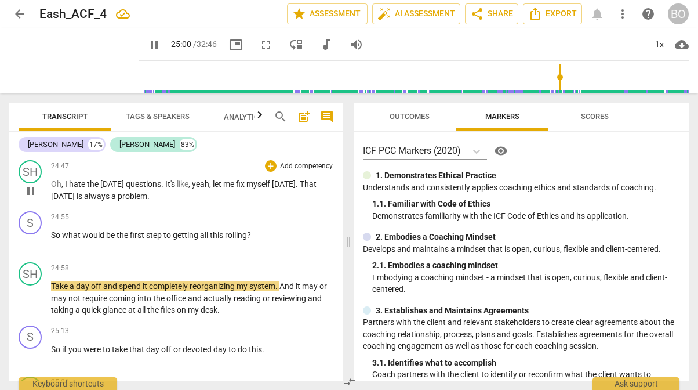
scroll to position [5676, 0]
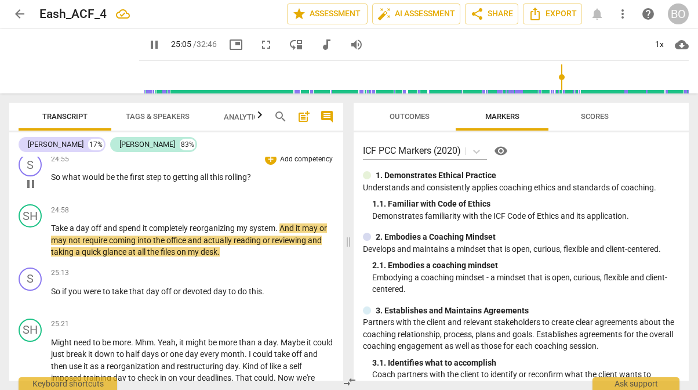
click at [273, 183] on p "So what would be the first step to getting all this rolling ?" at bounding box center [192, 177] width 283 height 12
type input "1506"
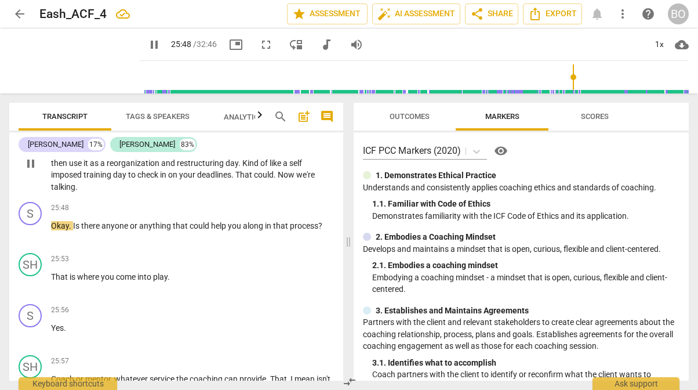
scroll to position [5908, 0]
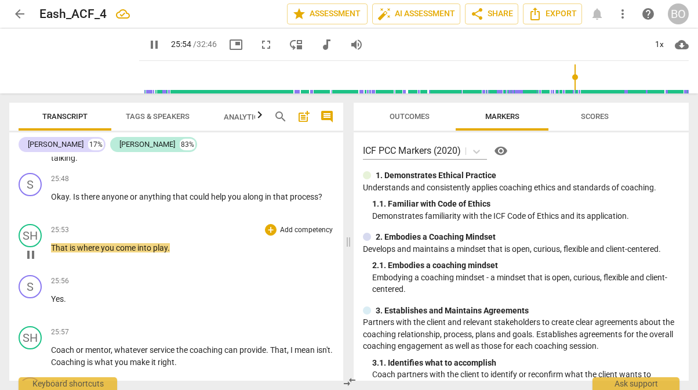
drag, startPoint x: 27, startPoint y: 296, endPoint x: 41, endPoint y: 296, distance: 13.9
click at [27, 262] on span "pause" at bounding box center [31, 255] width 14 height 14
type input "1555"
click at [325, 203] on p "Okay . Is there anyone or anything that could help you along in that process ?" at bounding box center [192, 197] width 283 height 12
click at [27, 262] on span "play_arrow" at bounding box center [31, 255] width 14 height 14
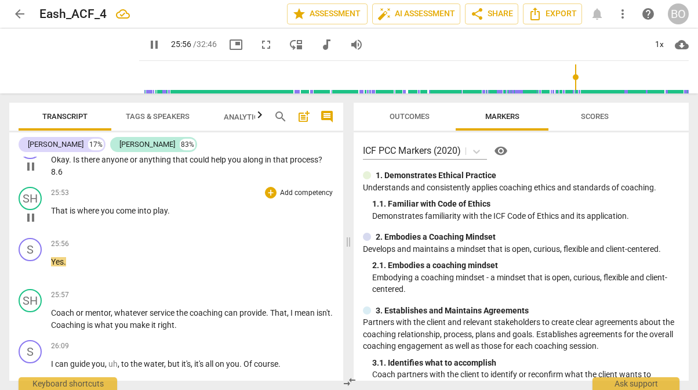
scroll to position [5966, 0]
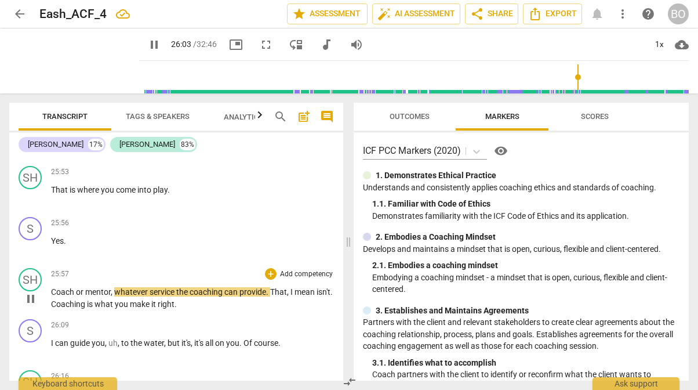
click at [53, 310] on p "Coach or mentor , whatever service the coaching can provide . That , I mean isn…" at bounding box center [192, 298] width 283 height 24
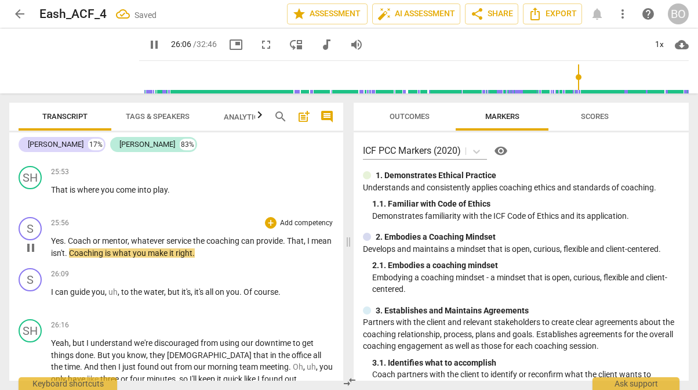
click at [132, 245] on span "whatever" at bounding box center [148, 240] width 35 height 9
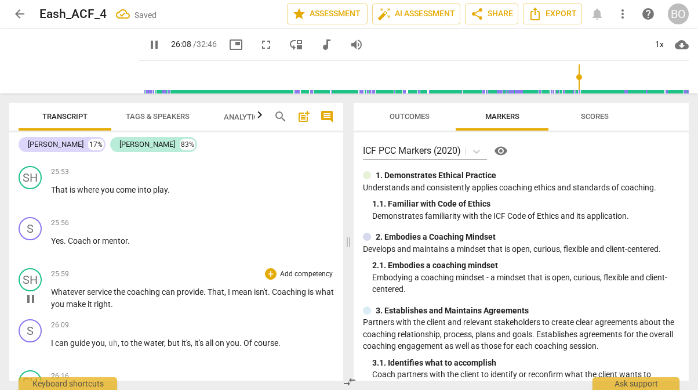
click at [31, 306] on span "pause" at bounding box center [31, 299] width 14 height 14
type input "1569"
click at [66, 245] on span "." at bounding box center [66, 240] width 4 height 9
click at [147, 43] on span "play_arrow" at bounding box center [154, 45] width 14 height 14
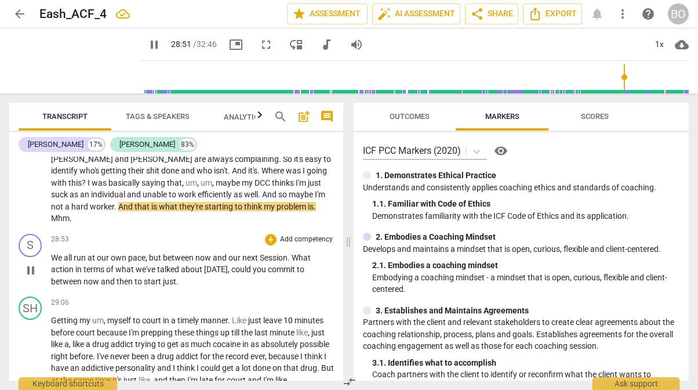
scroll to position [6604, 0]
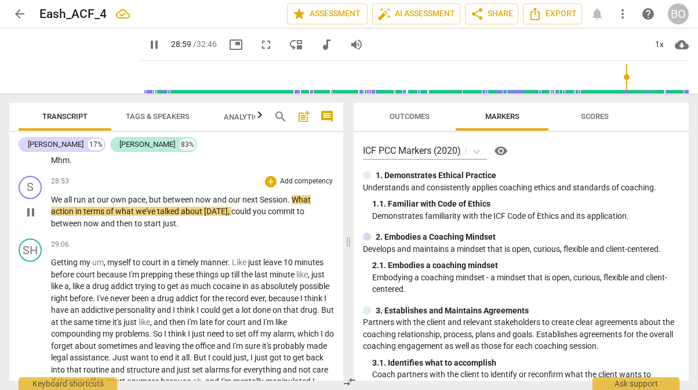
click at [263, 197] on span "Session" at bounding box center [274, 199] width 28 height 9
type input "1740"
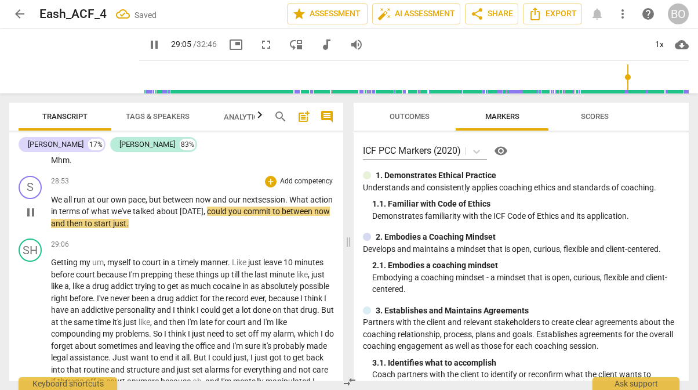
click at [191, 224] on p "We all run at our own pace , but between now and our next s ession . What actio…" at bounding box center [192, 212] width 283 height 36
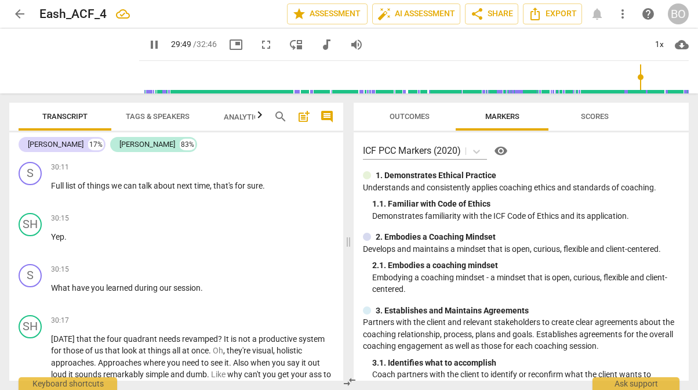
scroll to position [6836, 0]
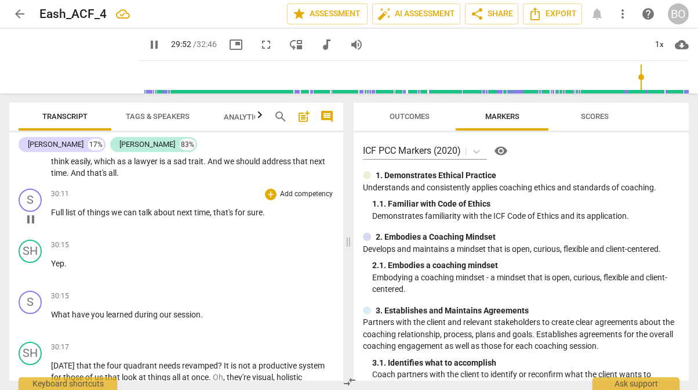
click at [293, 214] on p "Full list of things we can talk about next time , that's for sure ." at bounding box center [192, 212] width 283 height 12
type input "1794"
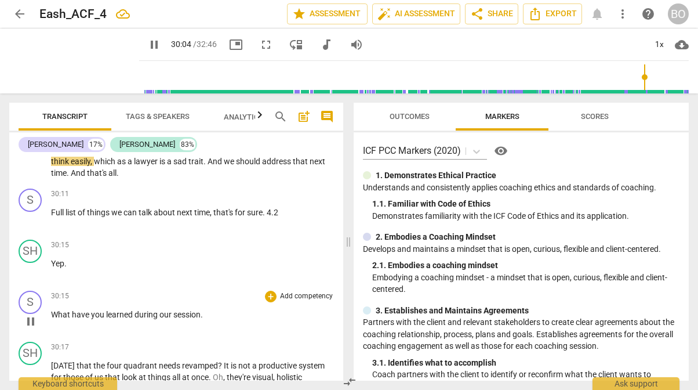
click at [231, 311] on p "What have you learned during our session ." at bounding box center [192, 315] width 283 height 12
type input "1806"
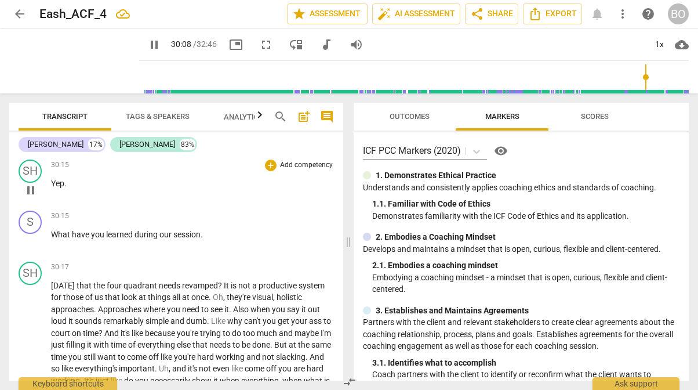
scroll to position [6952, 0]
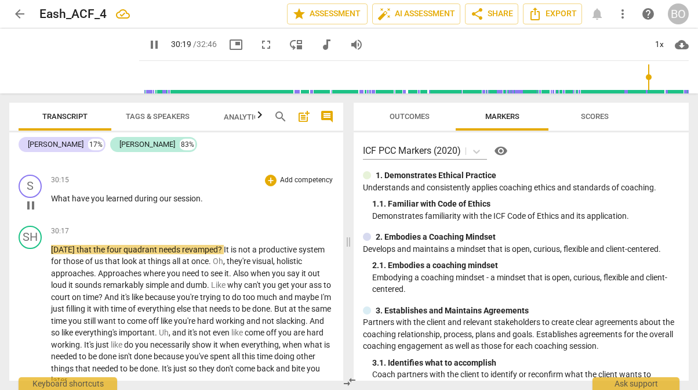
click at [231, 198] on p "What have you learned during our session ." at bounding box center [192, 199] width 283 height 12
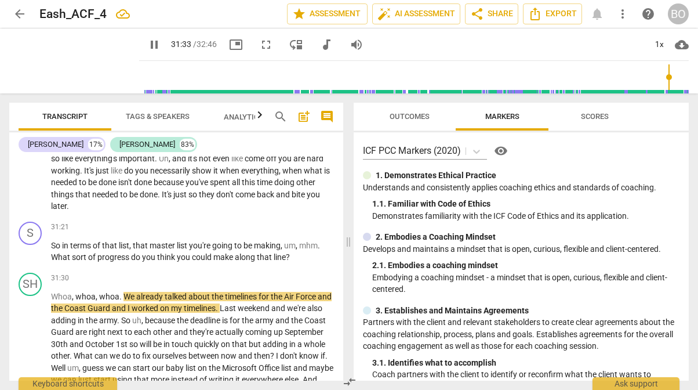
scroll to position [7184, 0]
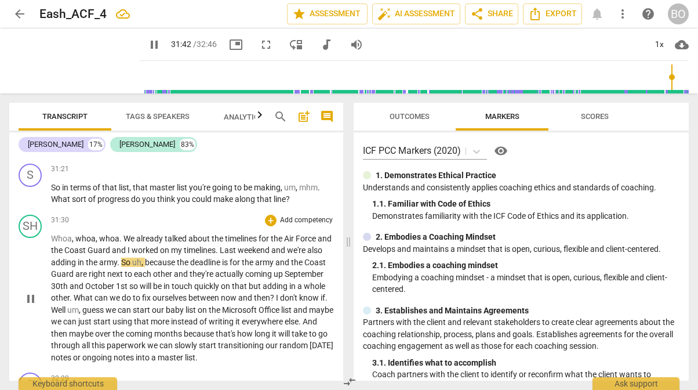
click at [220, 249] on span "." at bounding box center [218, 249] width 4 height 9
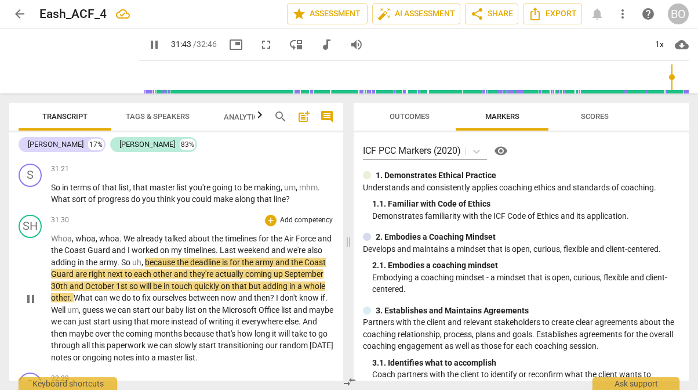
type input "1904"
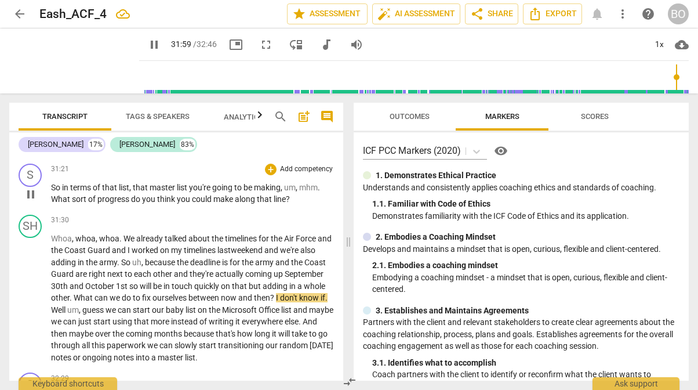
click at [307, 200] on p "So in terms of that list , that master list you're going to be making , um , mh…" at bounding box center [192, 194] width 283 height 24
type input "1921"
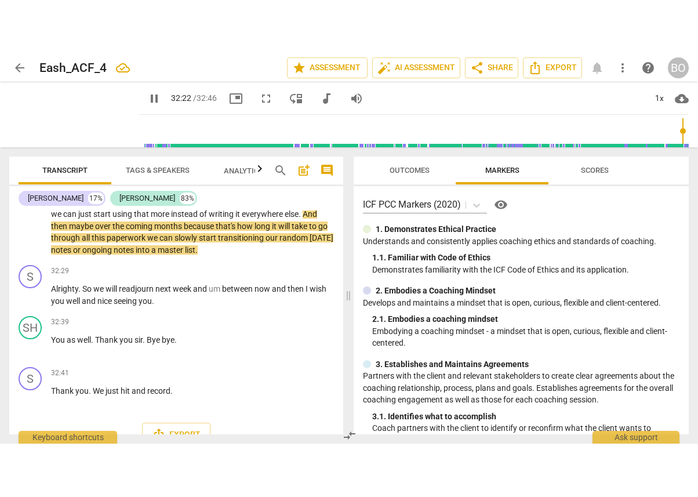
scroll to position [7358, 0]
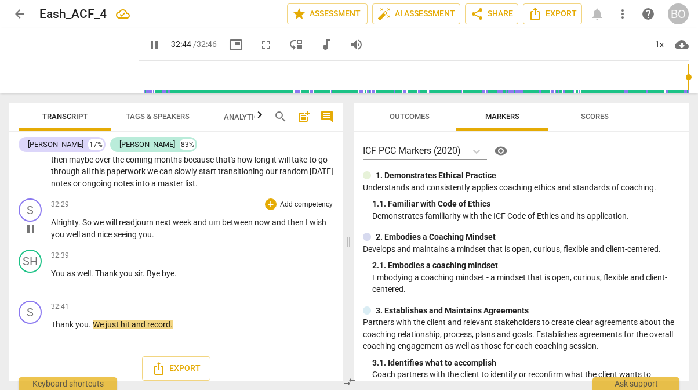
click at [187, 235] on p "Alrighty . So we will readjourn next week and um between now and then I wish yo…" at bounding box center [192, 228] width 283 height 24
type input "1966"
click at [136, 324] on span "and" at bounding box center [140, 324] width 16 height 9
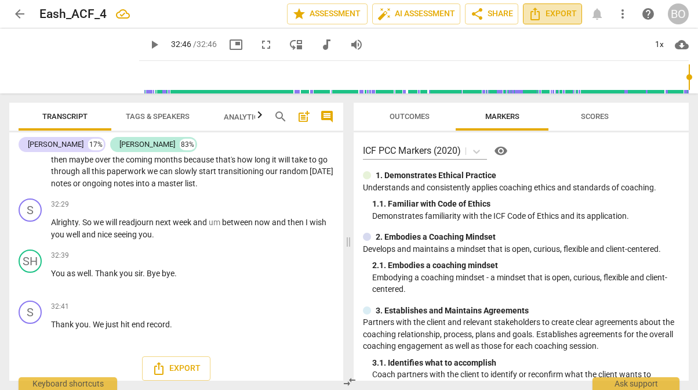
click at [553, 16] on span "Export" at bounding box center [552, 14] width 49 height 14
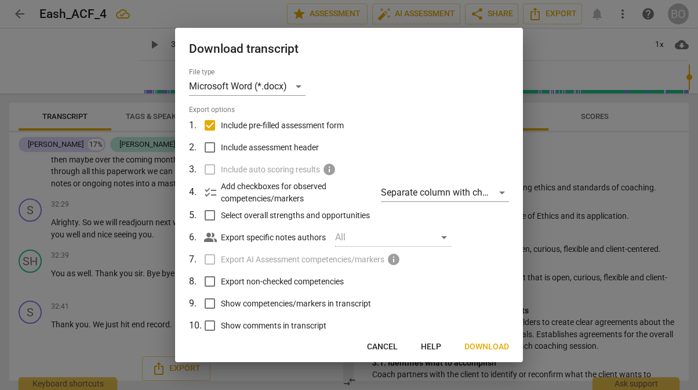
click at [477, 348] on span "Download" at bounding box center [487, 347] width 45 height 12
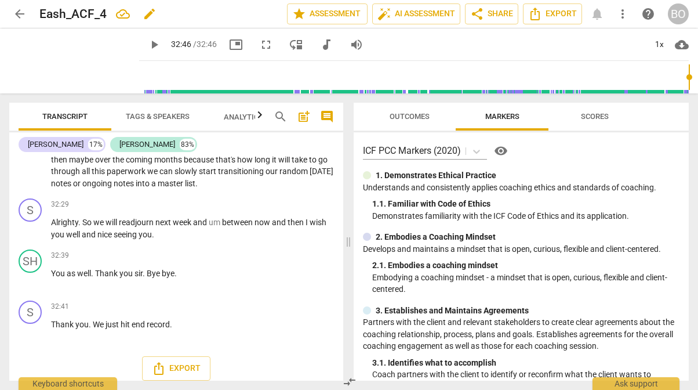
click at [156, 15] on span "edit" at bounding box center [150, 14] width 14 height 14
type input "E"
type input "[PERSON_NAME] session 2"
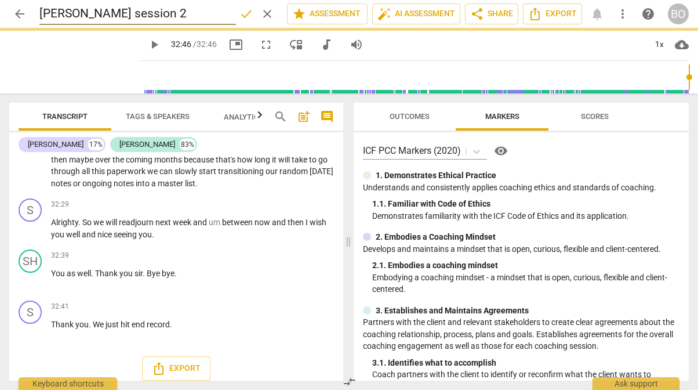
click at [236, 119] on span "Analytics New" at bounding box center [251, 117] width 54 height 9
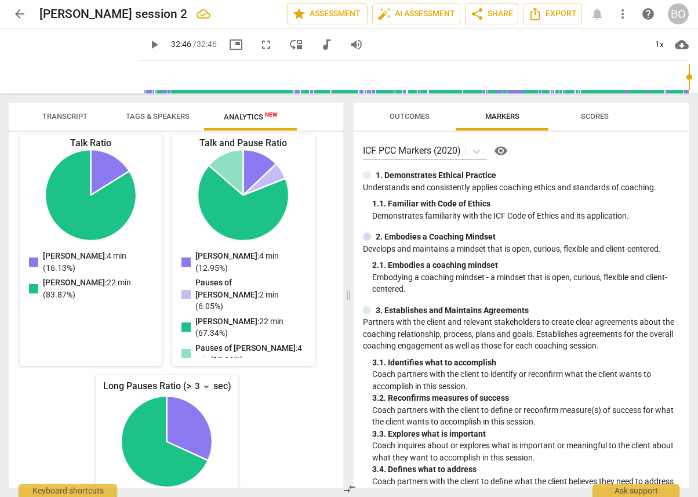
scroll to position [172, 0]
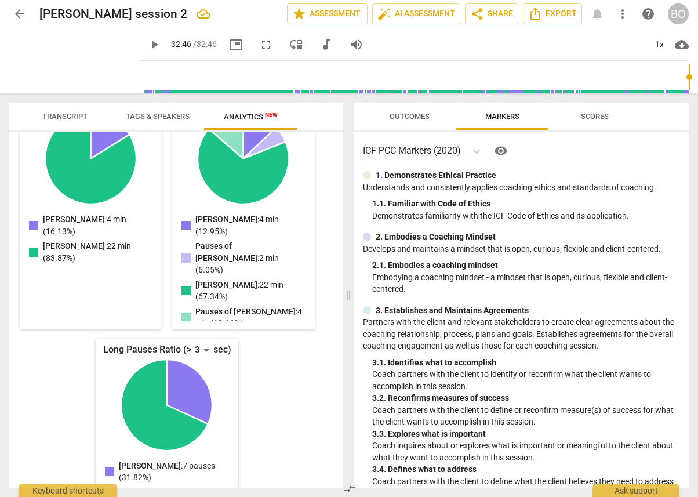
click at [68, 121] on span "Transcript" at bounding box center [64, 117] width 73 height 16
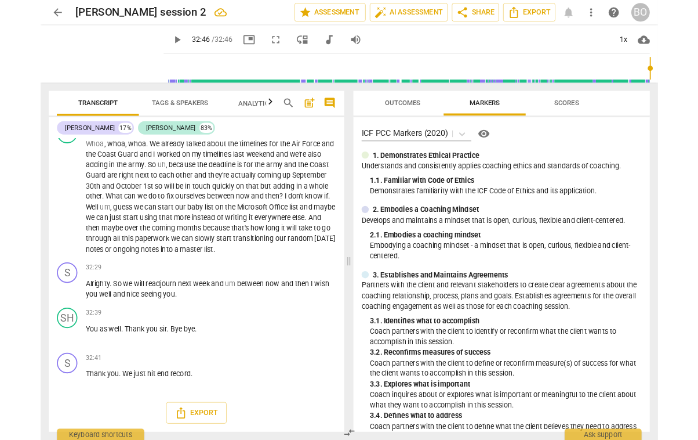
scroll to position [7260, 0]
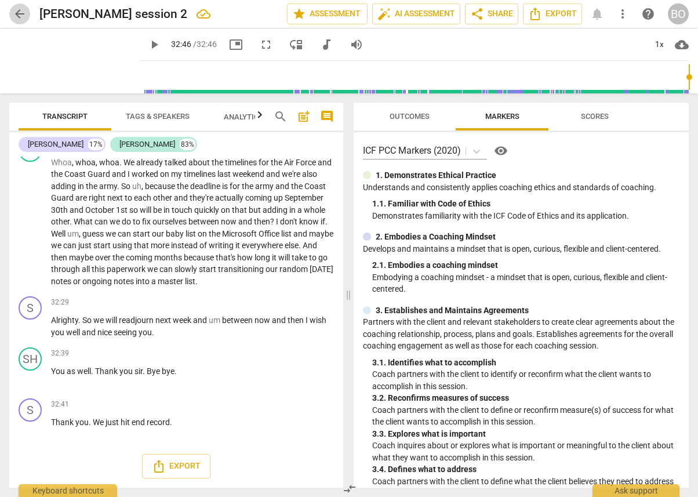
click at [23, 15] on span "arrow_back" at bounding box center [20, 14] width 14 height 14
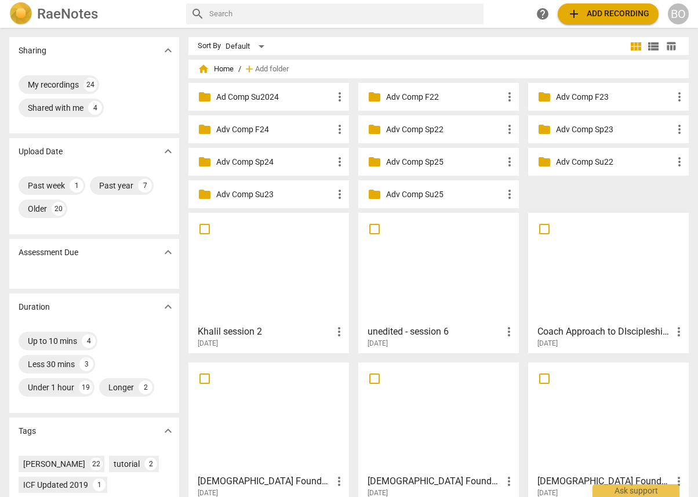
click at [259, 271] on div at bounding box center [269, 268] width 153 height 103
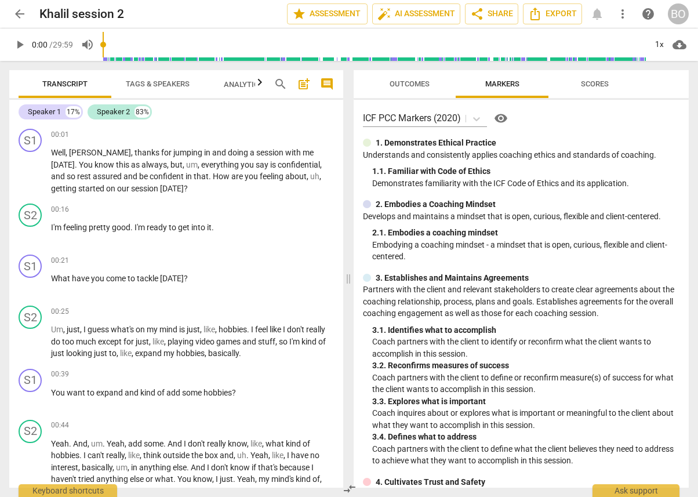
click at [148, 84] on span "Tags & Speakers" at bounding box center [158, 83] width 64 height 9
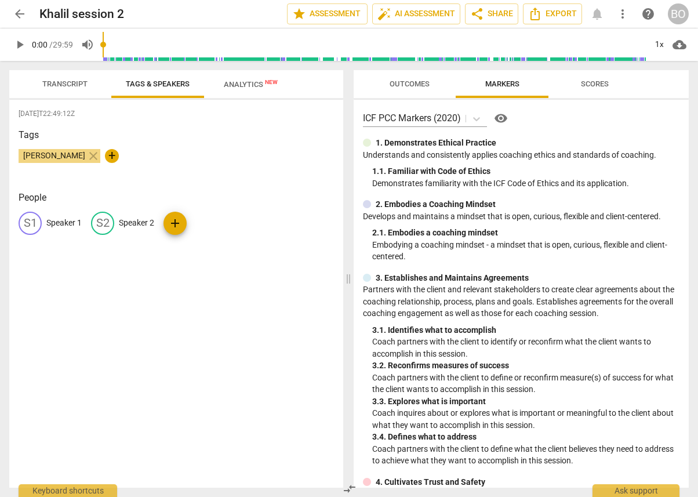
click at [52, 225] on p "Speaker 1" at bounding box center [63, 223] width 35 height 12
type input "Khalil"
click at [195, 219] on p "Speaker 2" at bounding box center [211, 223] width 35 height 12
type input "[PERSON_NAME]"
click at [59, 297] on div "[DATE]T22:49:12Z Tags [PERSON_NAME] close + People [PERSON_NAME] edit [PERSON_N…" at bounding box center [176, 294] width 334 height 388
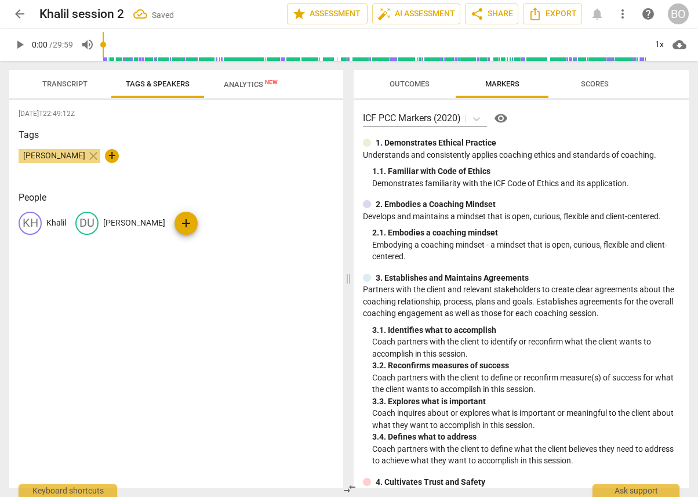
click at [72, 85] on span "Transcript" at bounding box center [64, 83] width 45 height 9
